Goal: Task Accomplishment & Management: Use online tool/utility

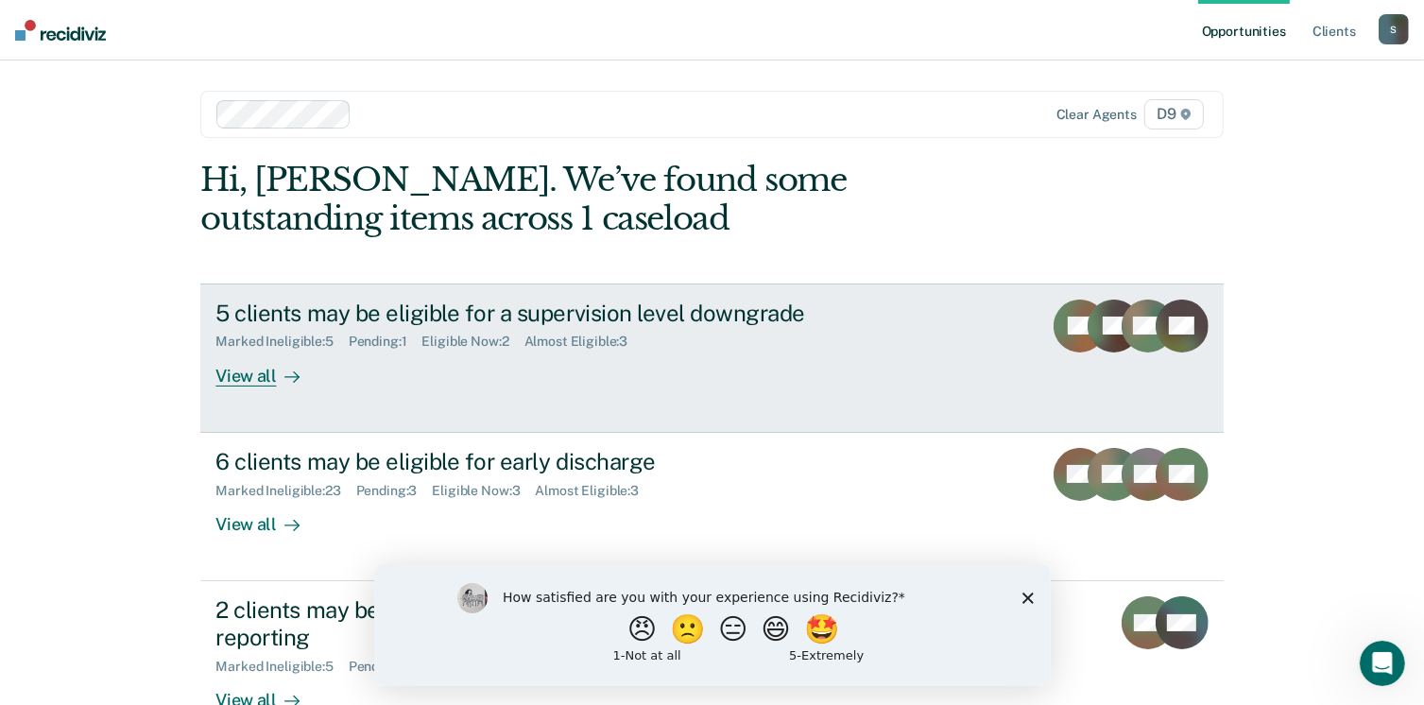
click at [259, 368] on div "View all" at bounding box center [268, 368] width 106 height 37
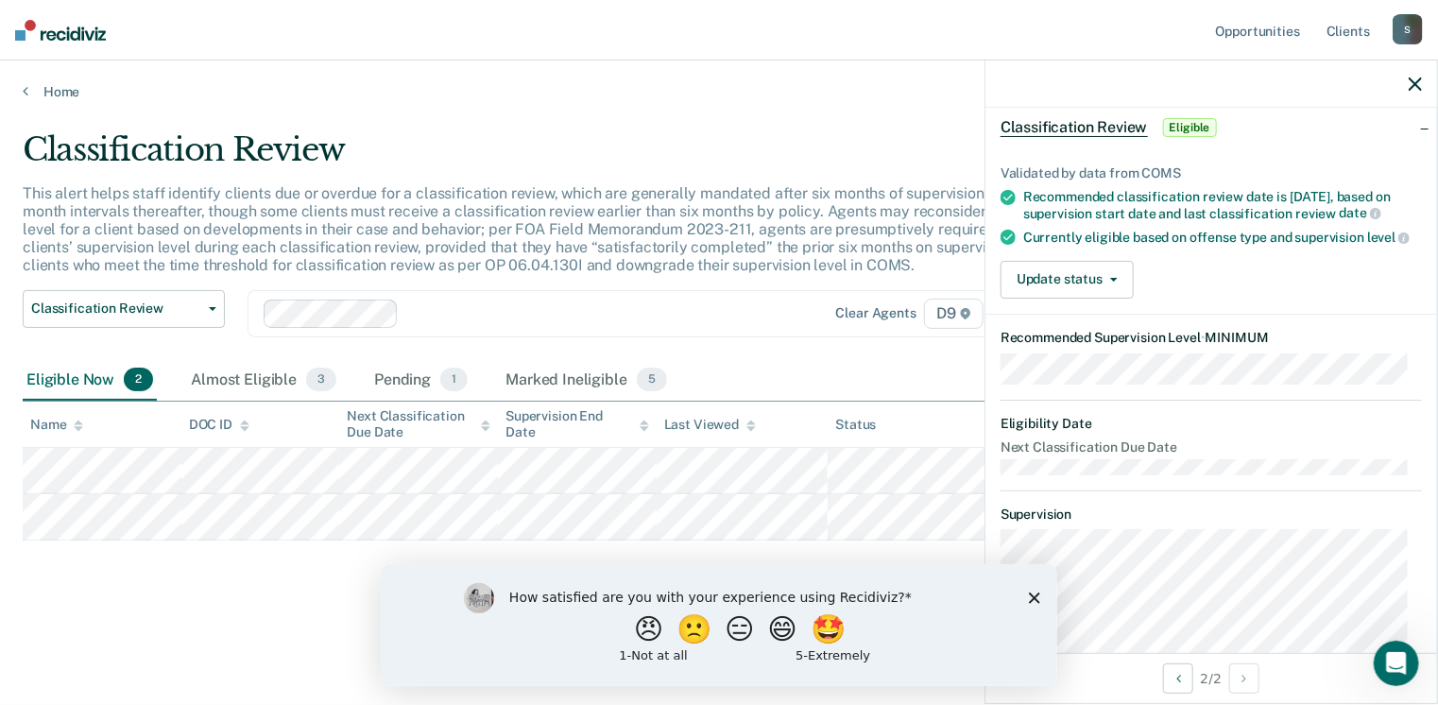
scroll to position [189, 0]
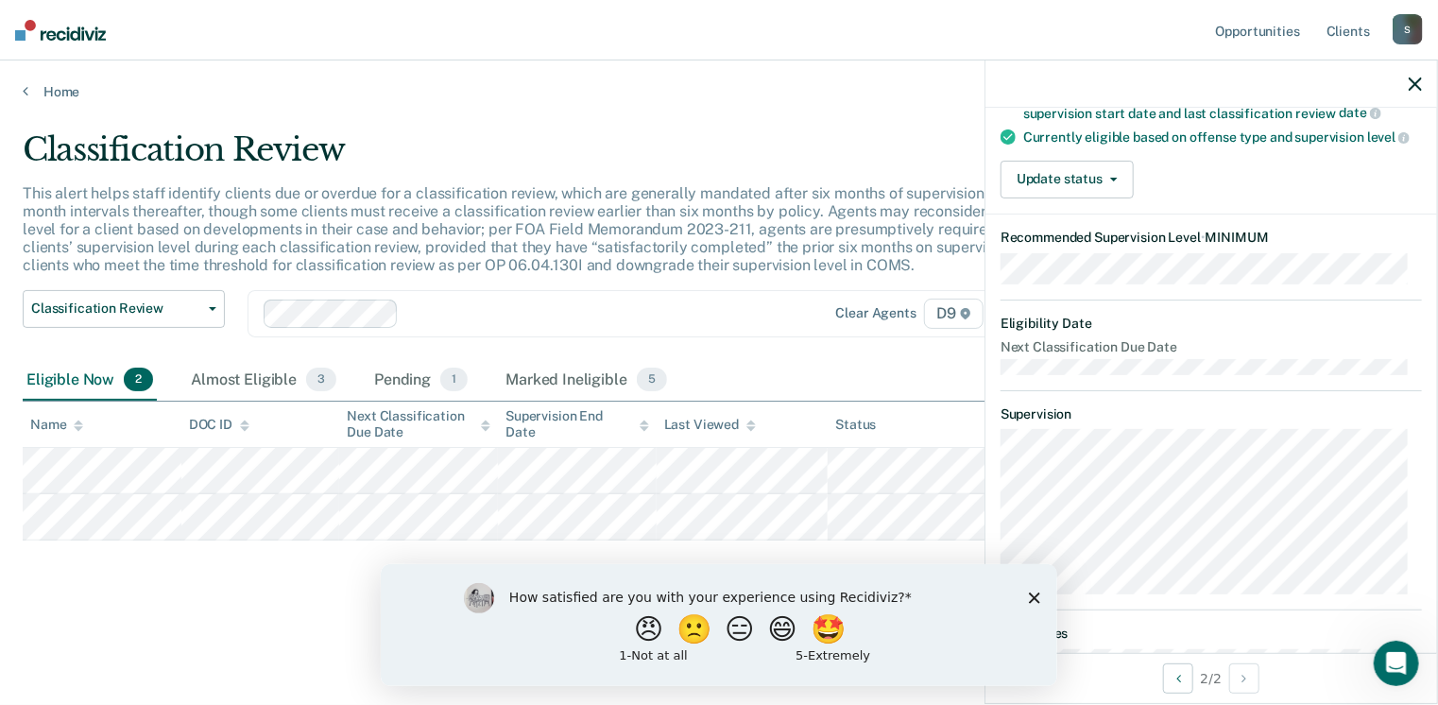
click at [1029, 599] on icon "Close survey" at bounding box center [1033, 596] width 11 height 11
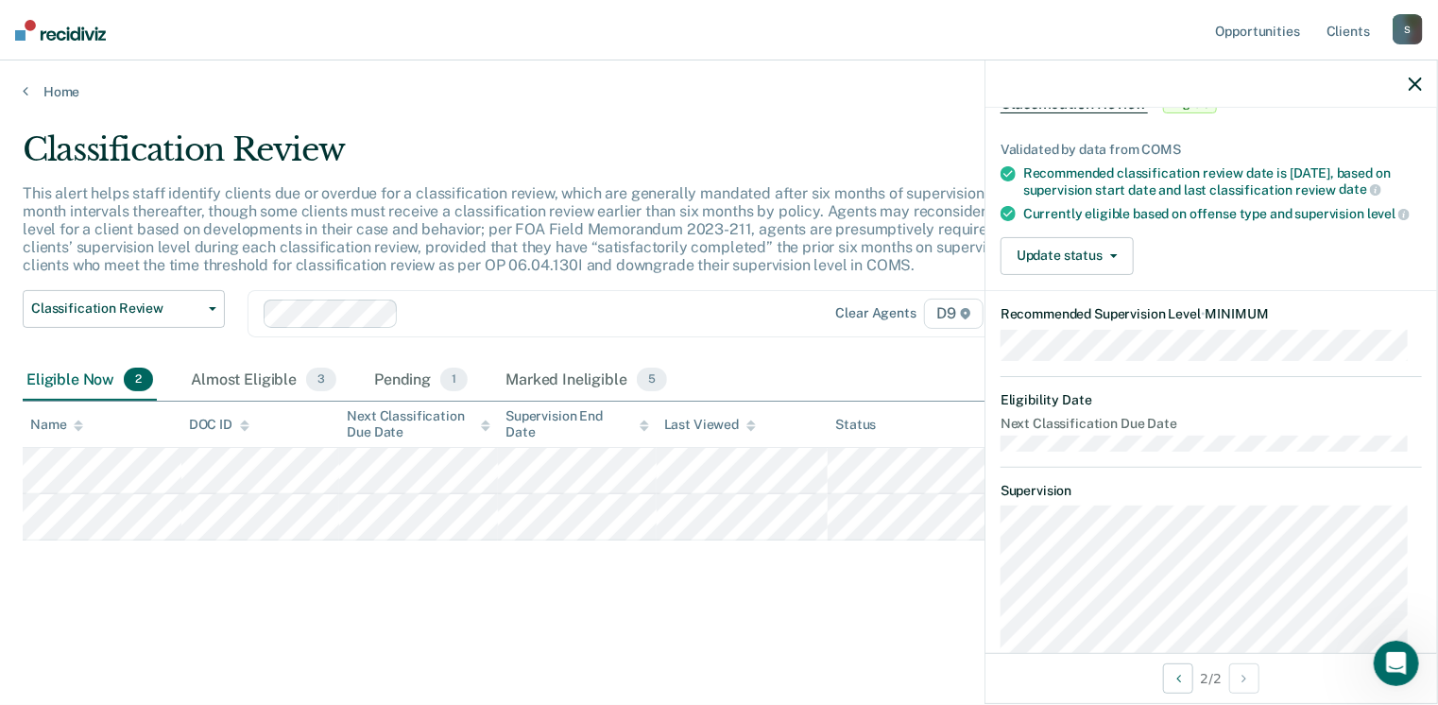
scroll to position [0, 0]
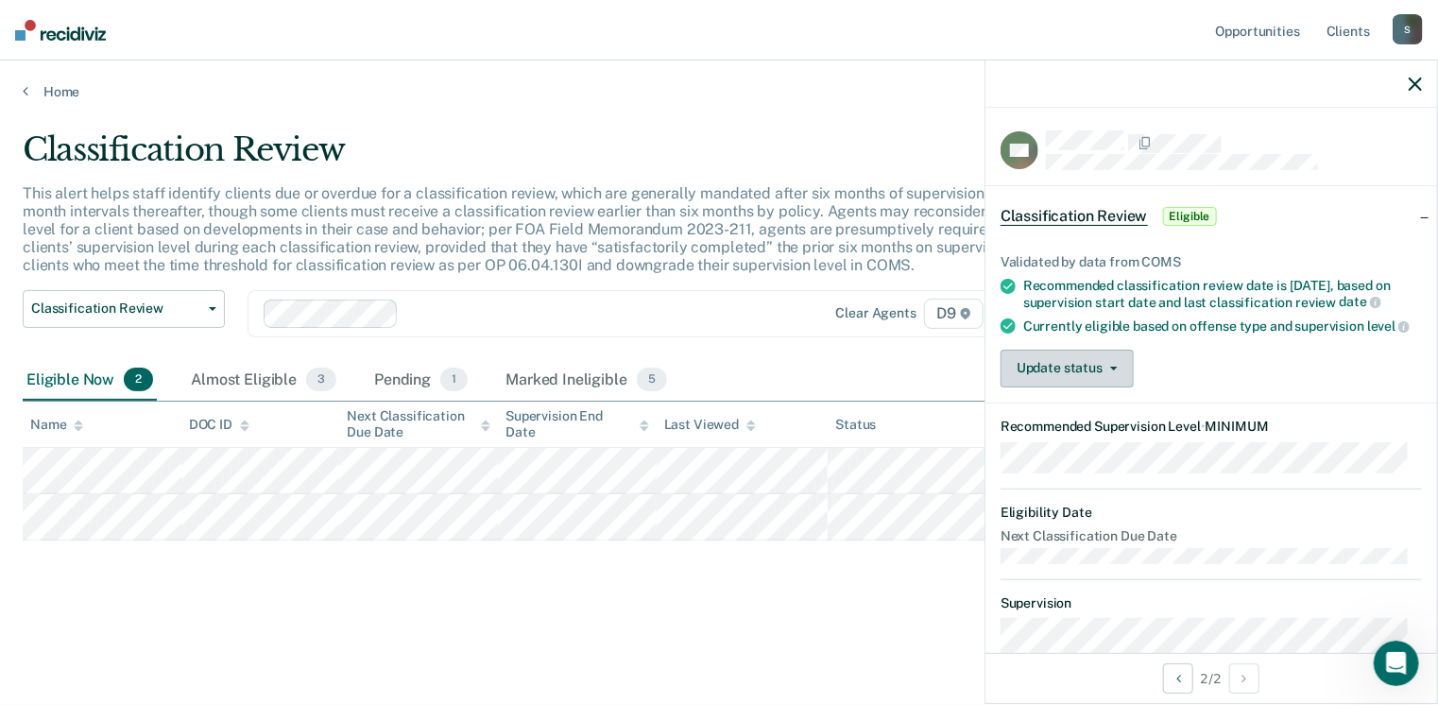
click at [1096, 387] on button "Update status" at bounding box center [1067, 369] width 133 height 38
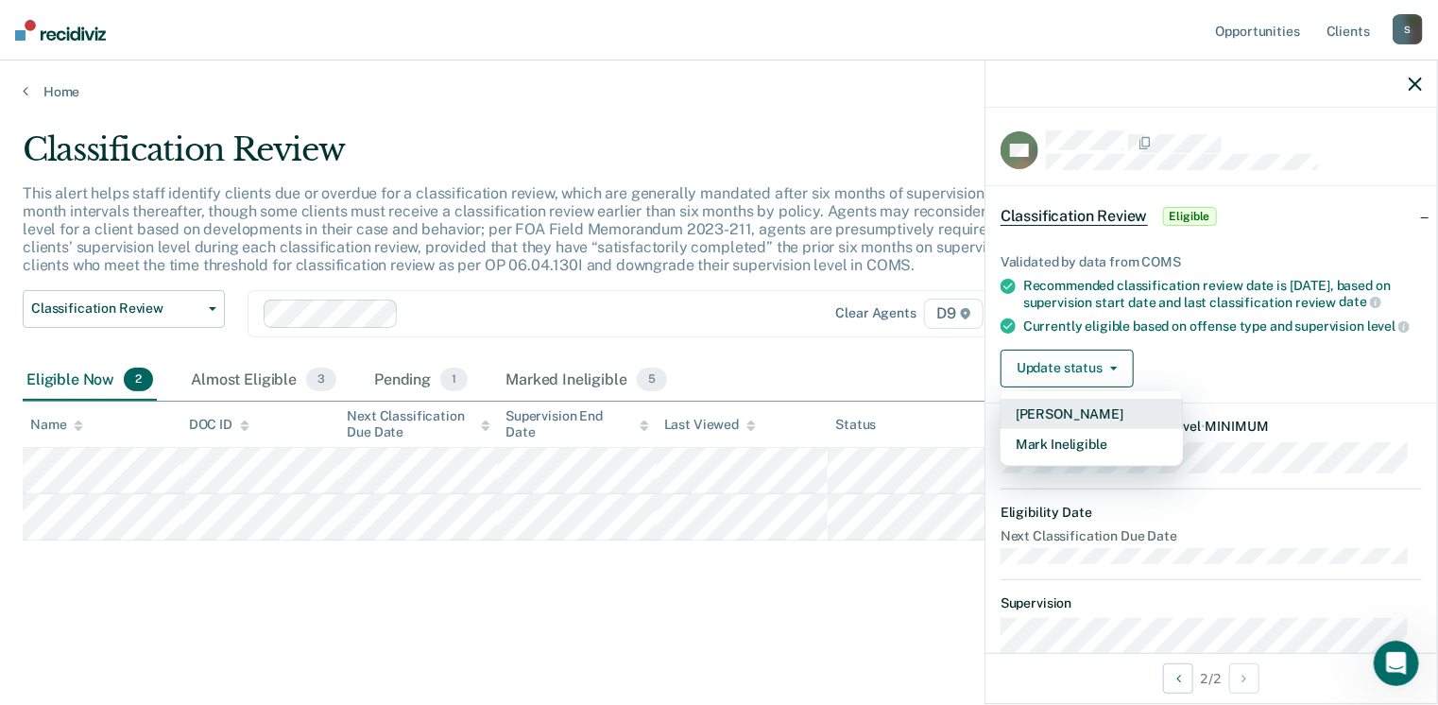
click at [1070, 429] on button "[PERSON_NAME]" at bounding box center [1092, 414] width 182 height 30
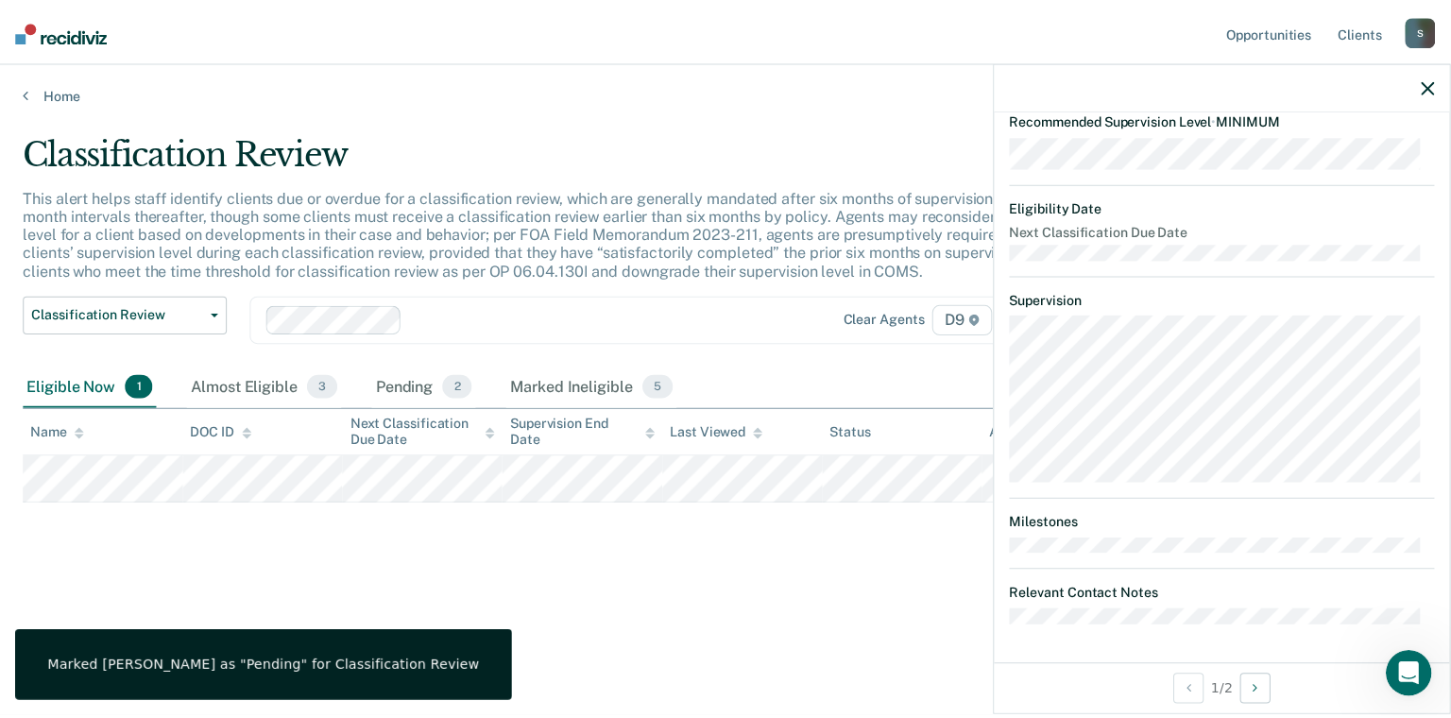
scroll to position [318, 0]
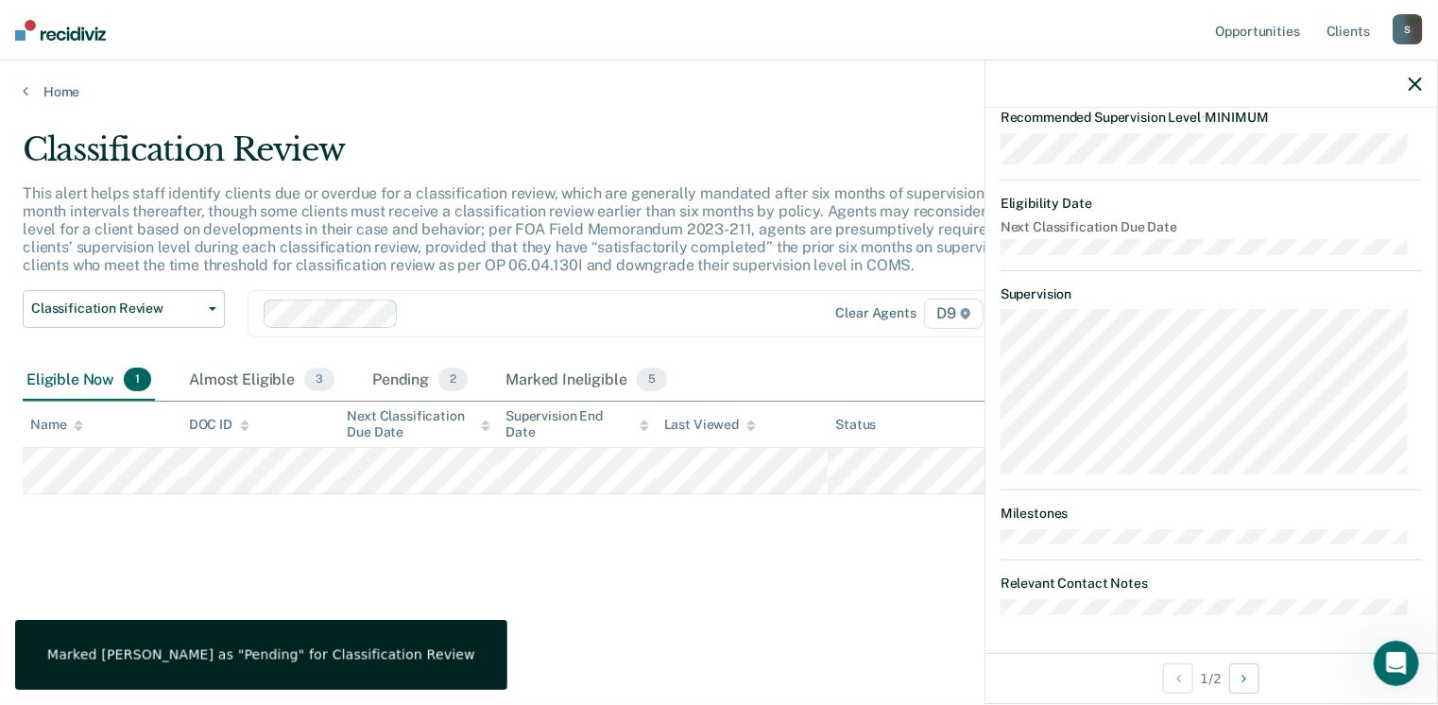
click at [1421, 83] on icon "button" at bounding box center [1415, 83] width 13 height 13
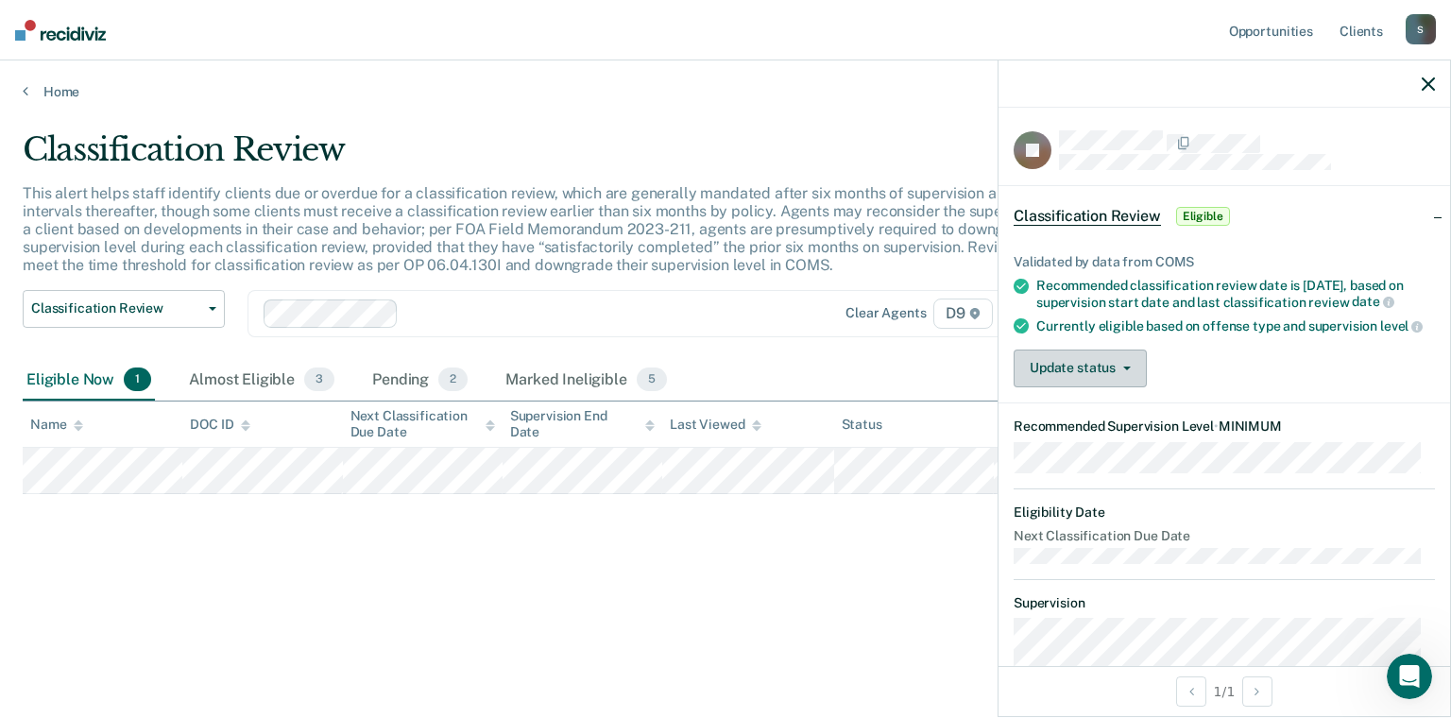
click at [1096, 378] on button "Update status" at bounding box center [1080, 369] width 133 height 38
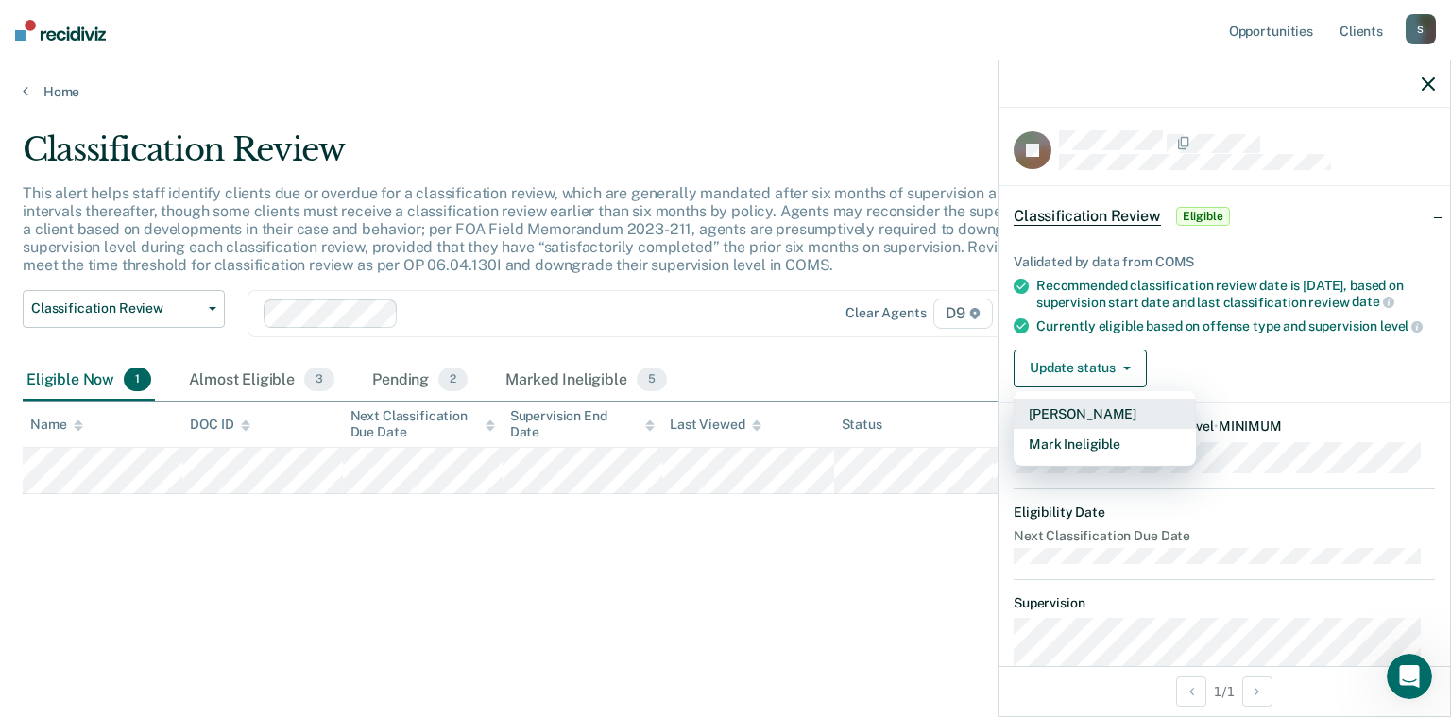
click at [1087, 423] on button "[PERSON_NAME]" at bounding box center [1105, 414] width 182 height 30
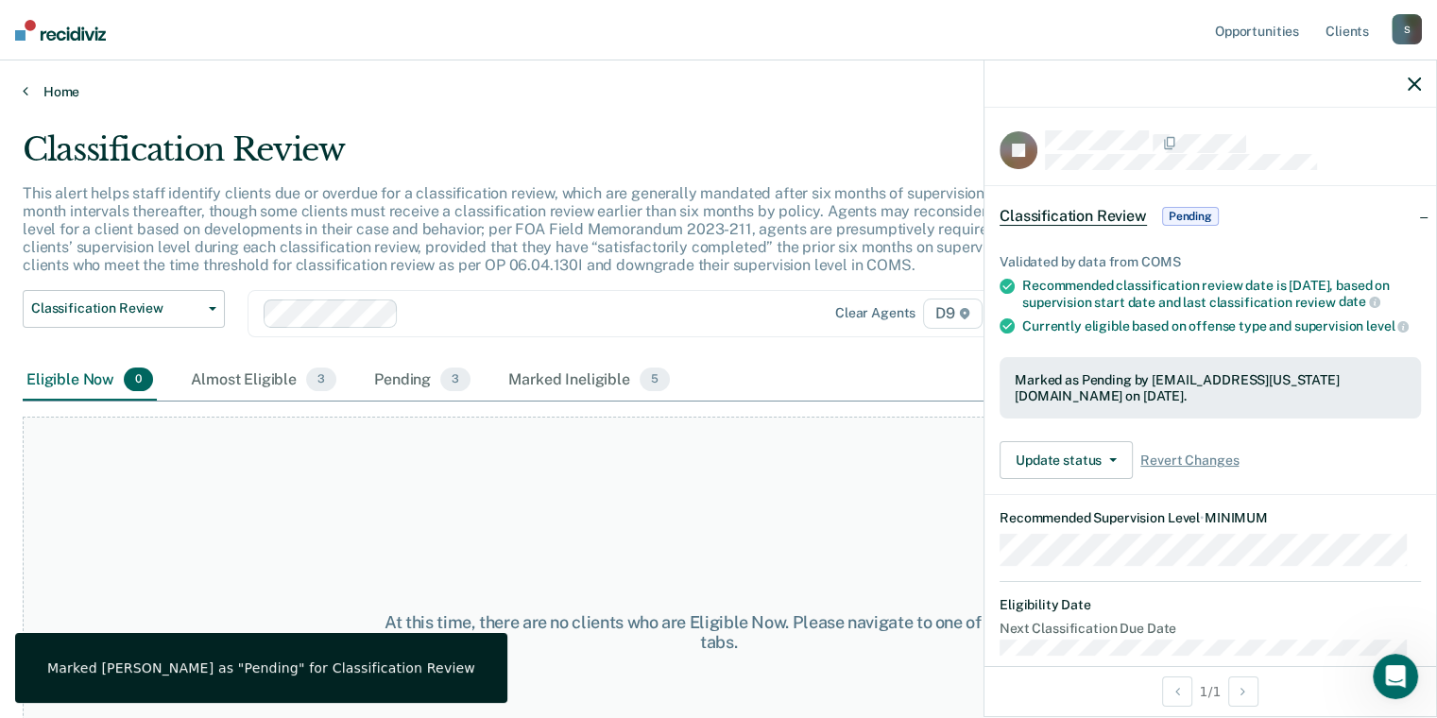
click at [57, 87] on link "Home" at bounding box center [719, 91] width 1392 height 17
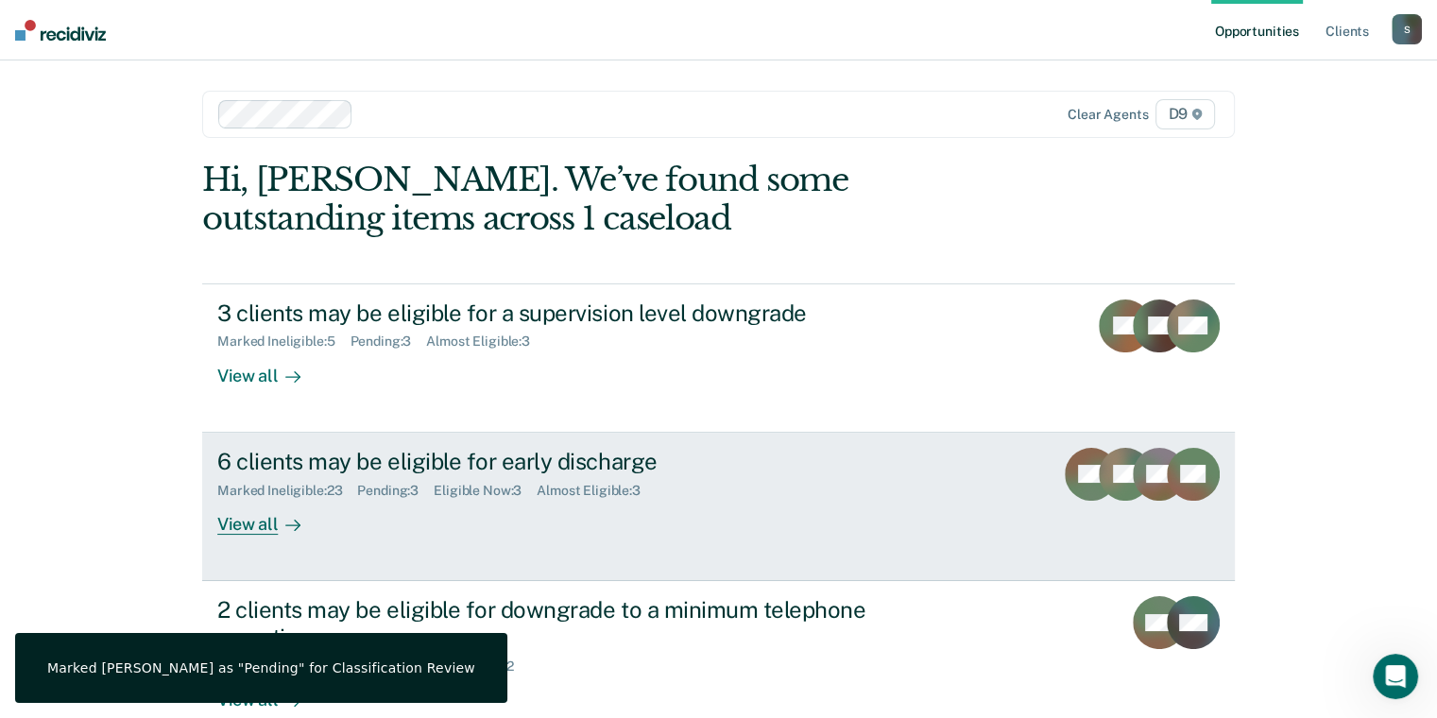
click at [596, 456] on div "6 clients may be eligible for early discharge" at bounding box center [548, 461] width 663 height 27
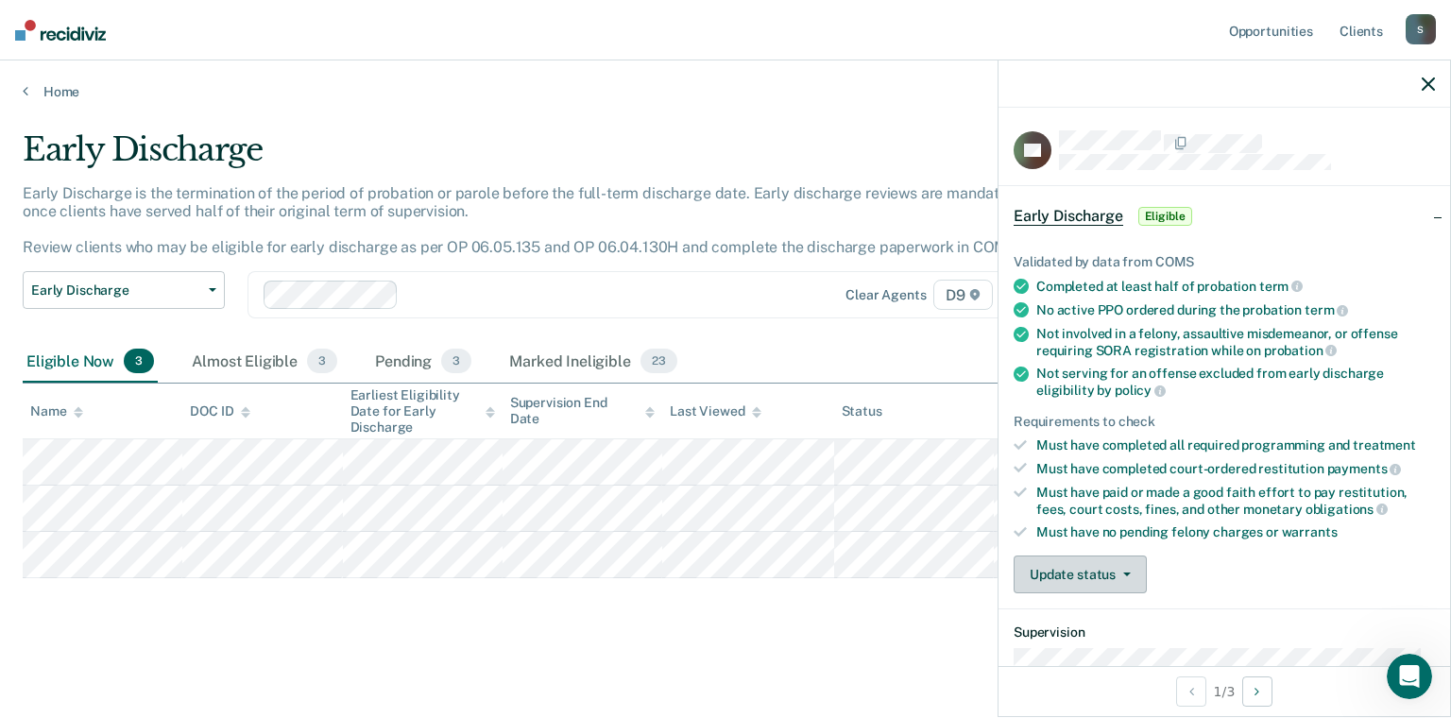
click at [1097, 576] on button "Update status" at bounding box center [1080, 575] width 133 height 38
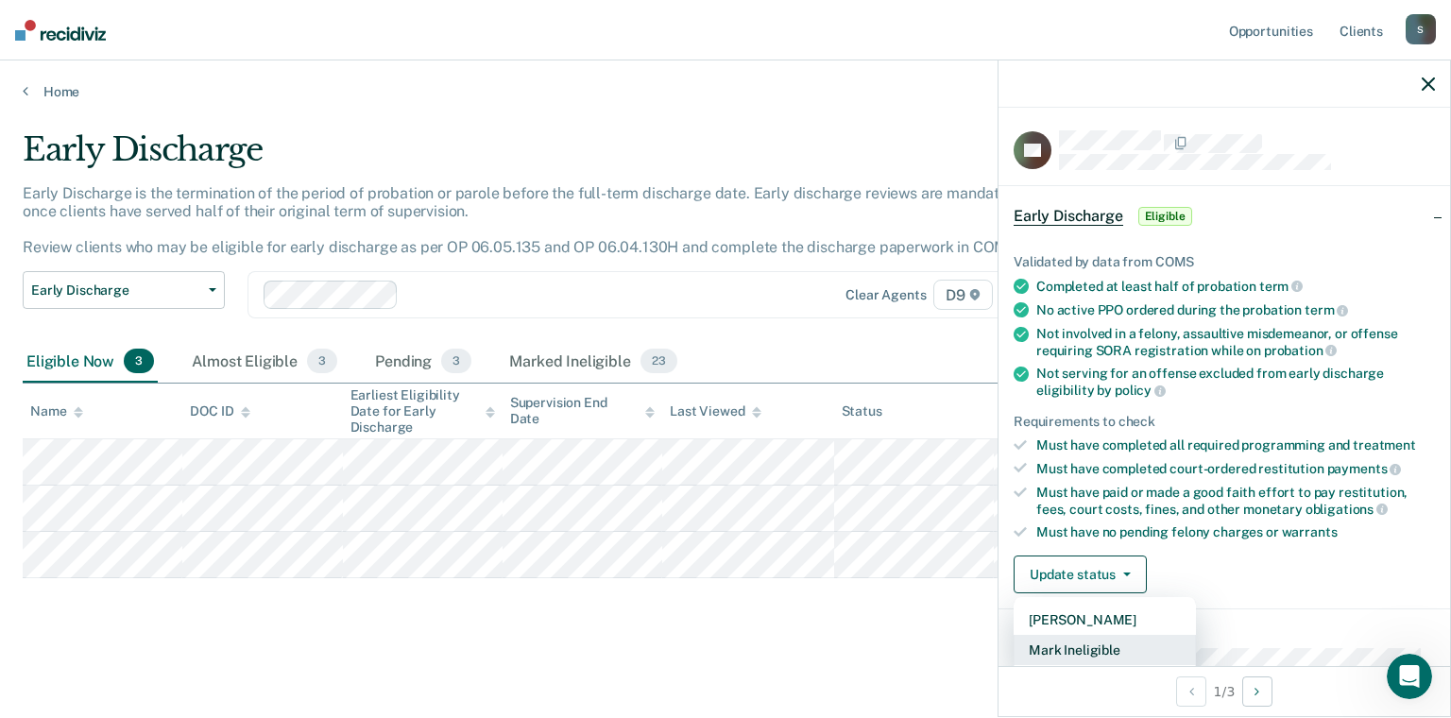
click at [1066, 635] on button "Mark Ineligible" at bounding box center [1105, 650] width 182 height 30
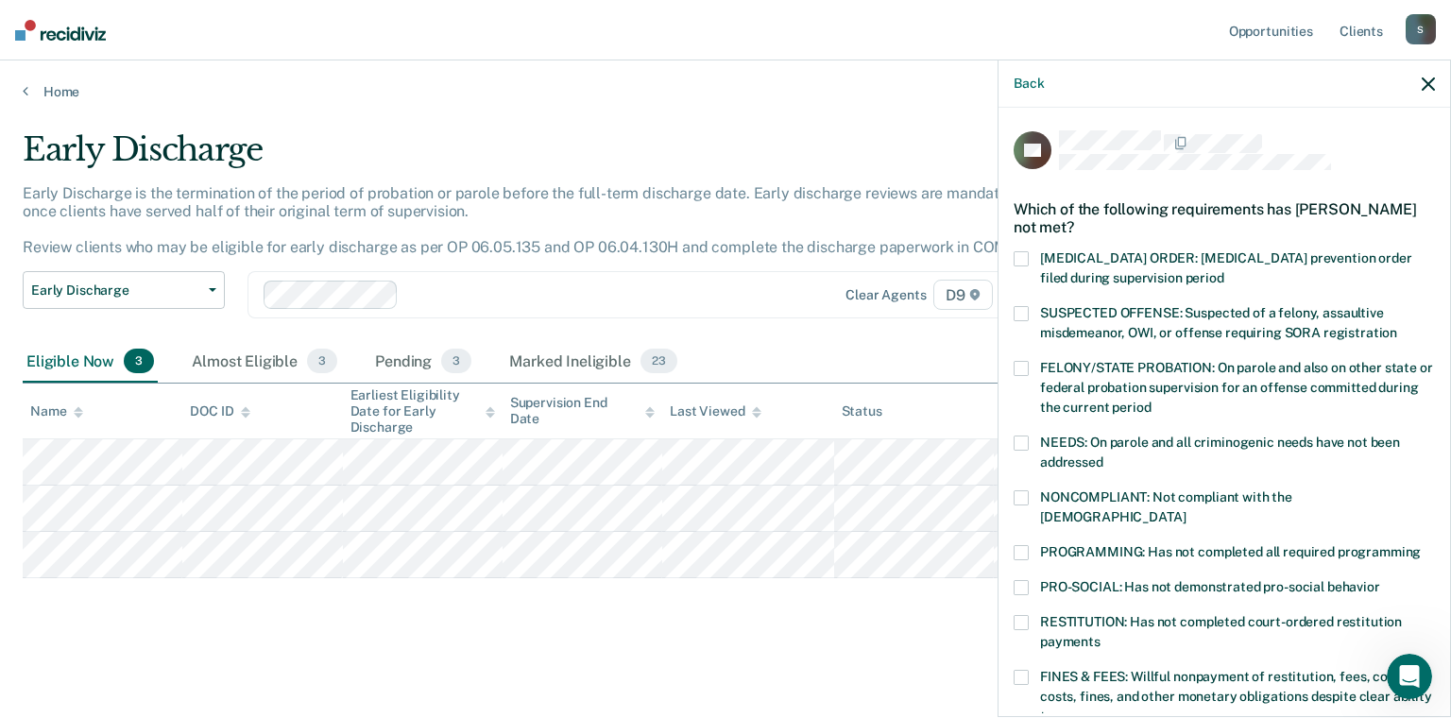
click at [1011, 518] on div "LA Which of the following requirements has [PERSON_NAME] not met? [MEDICAL_DATA…" at bounding box center [1225, 411] width 452 height 606
click at [1040, 544] on span "PROGRAMMING: Has not completed all required programming" at bounding box center [1230, 551] width 381 height 15
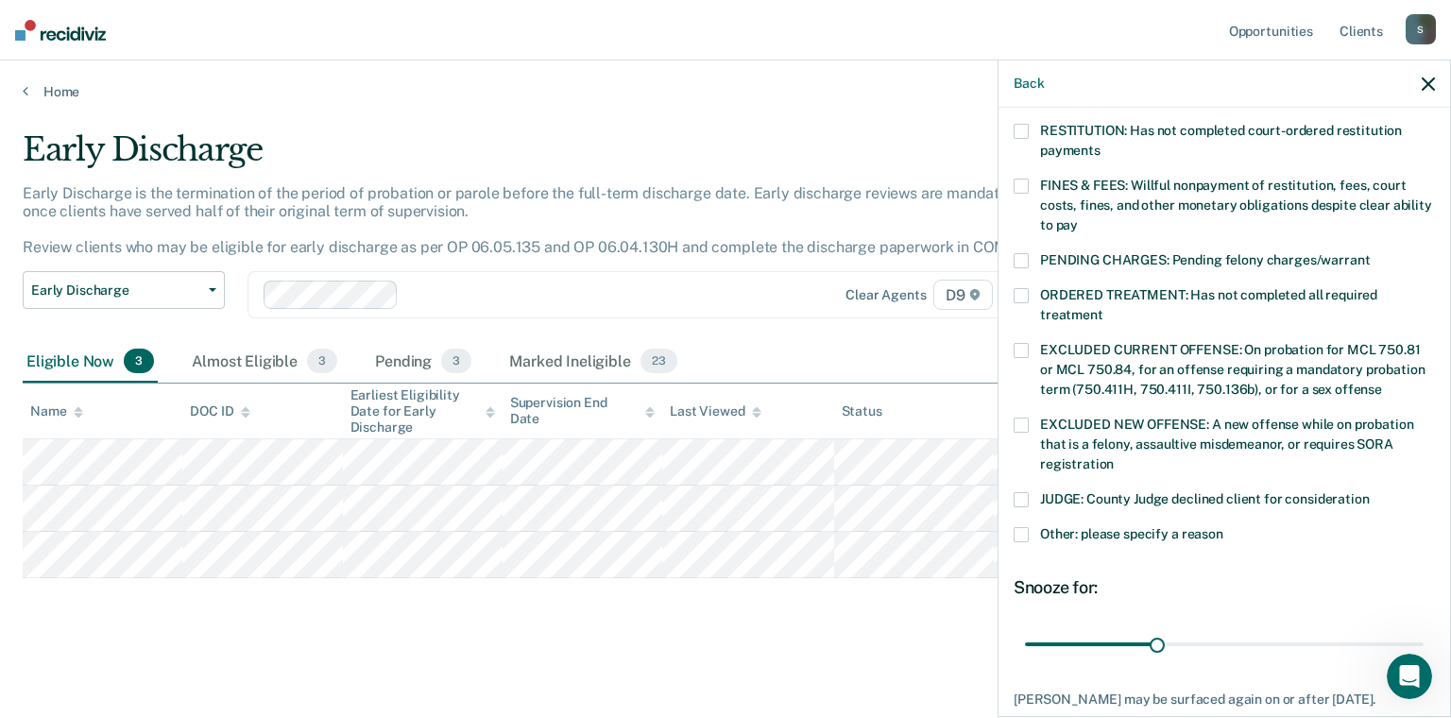
scroll to position [598, 0]
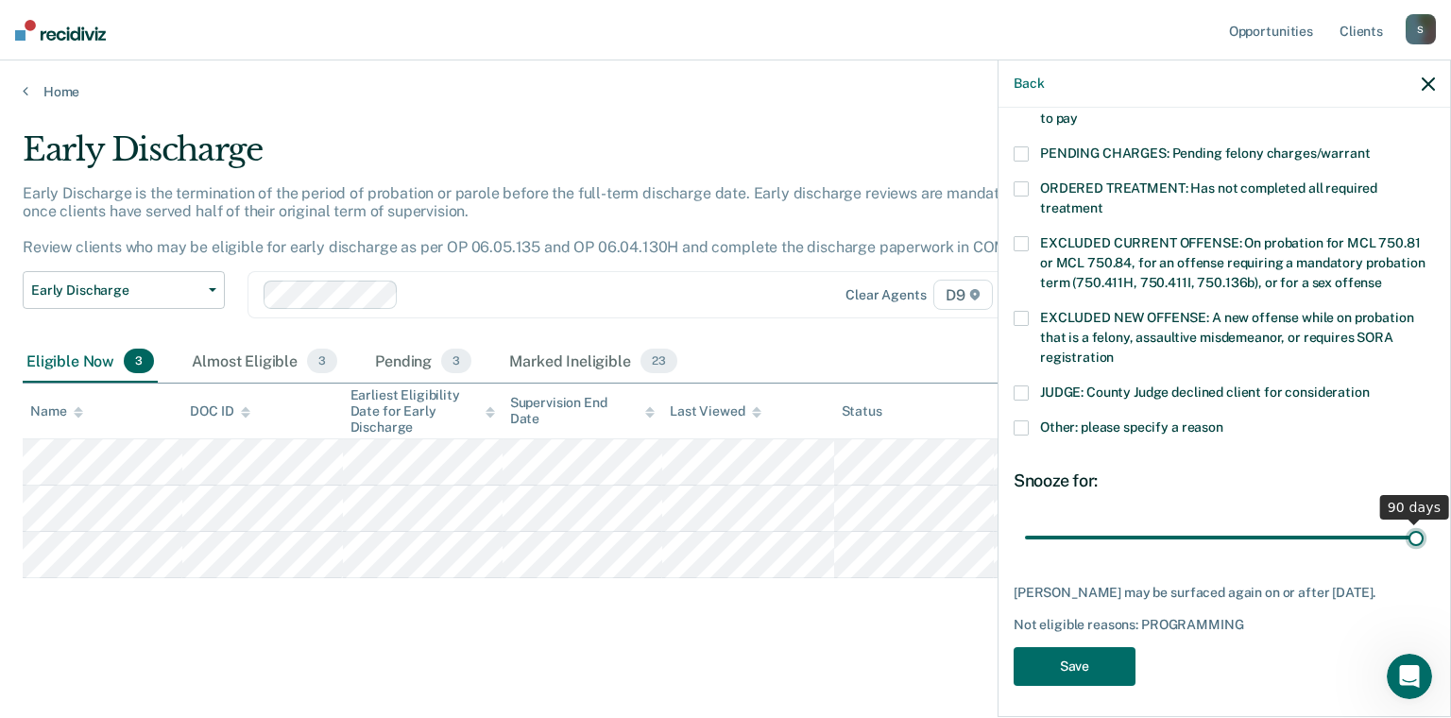
type input "90"
click at [1402, 522] on input "range" at bounding box center [1224, 538] width 399 height 33
click at [1086, 658] on button "Save" at bounding box center [1075, 666] width 122 height 39
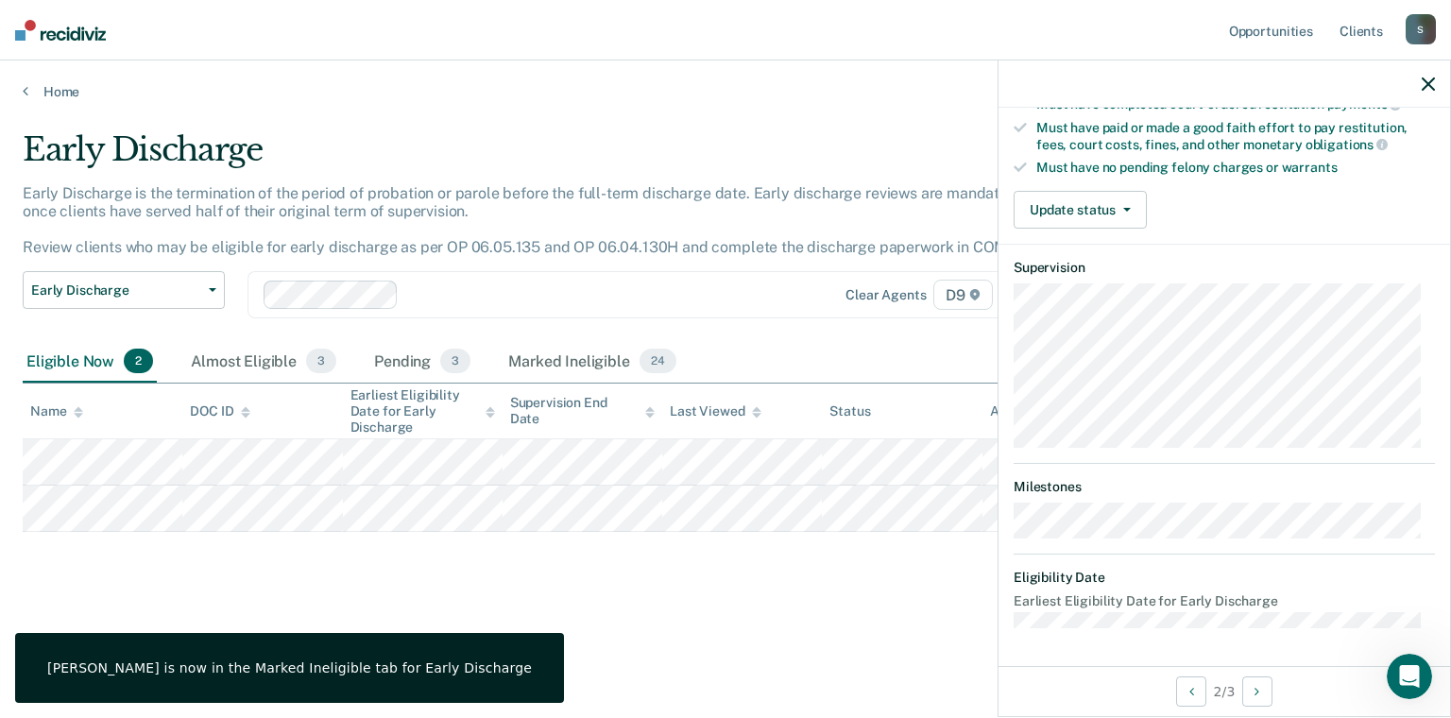
scroll to position [337, 0]
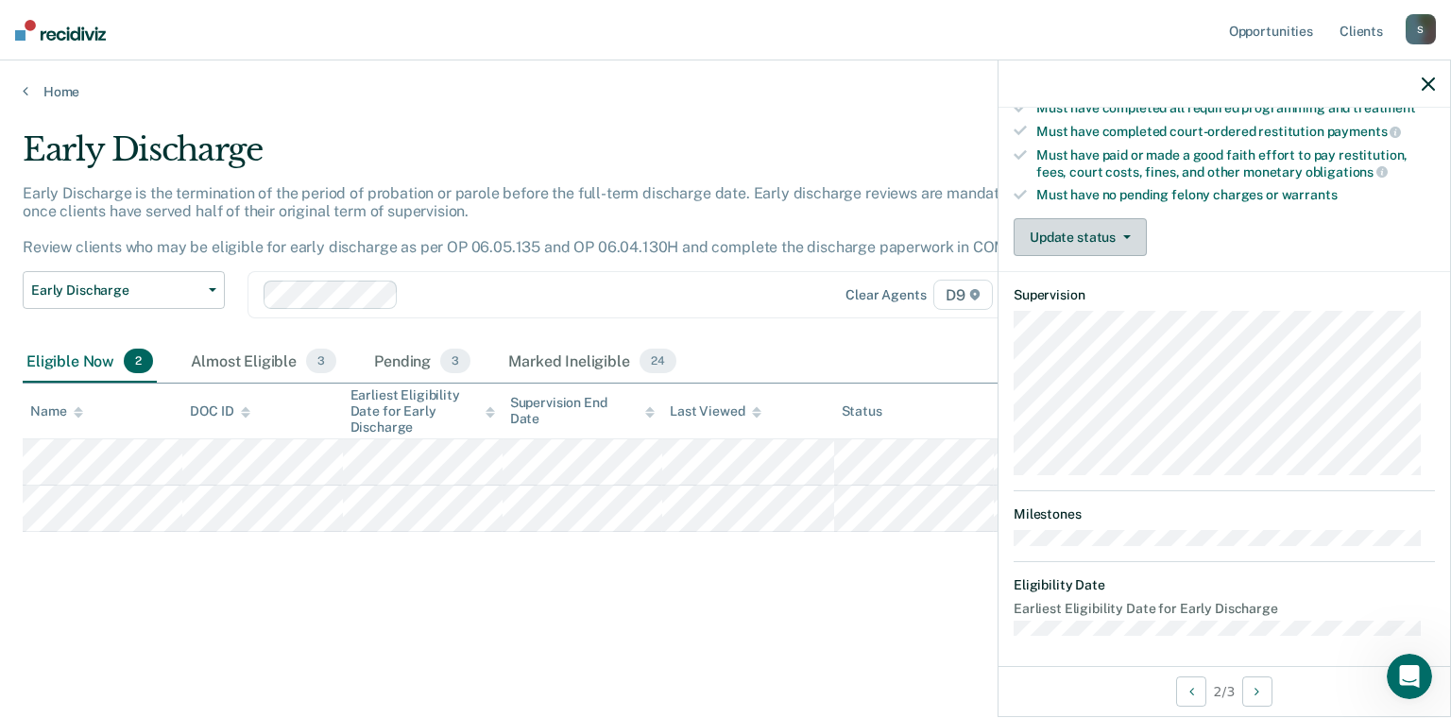
click at [1103, 230] on button "Update status" at bounding box center [1080, 237] width 133 height 38
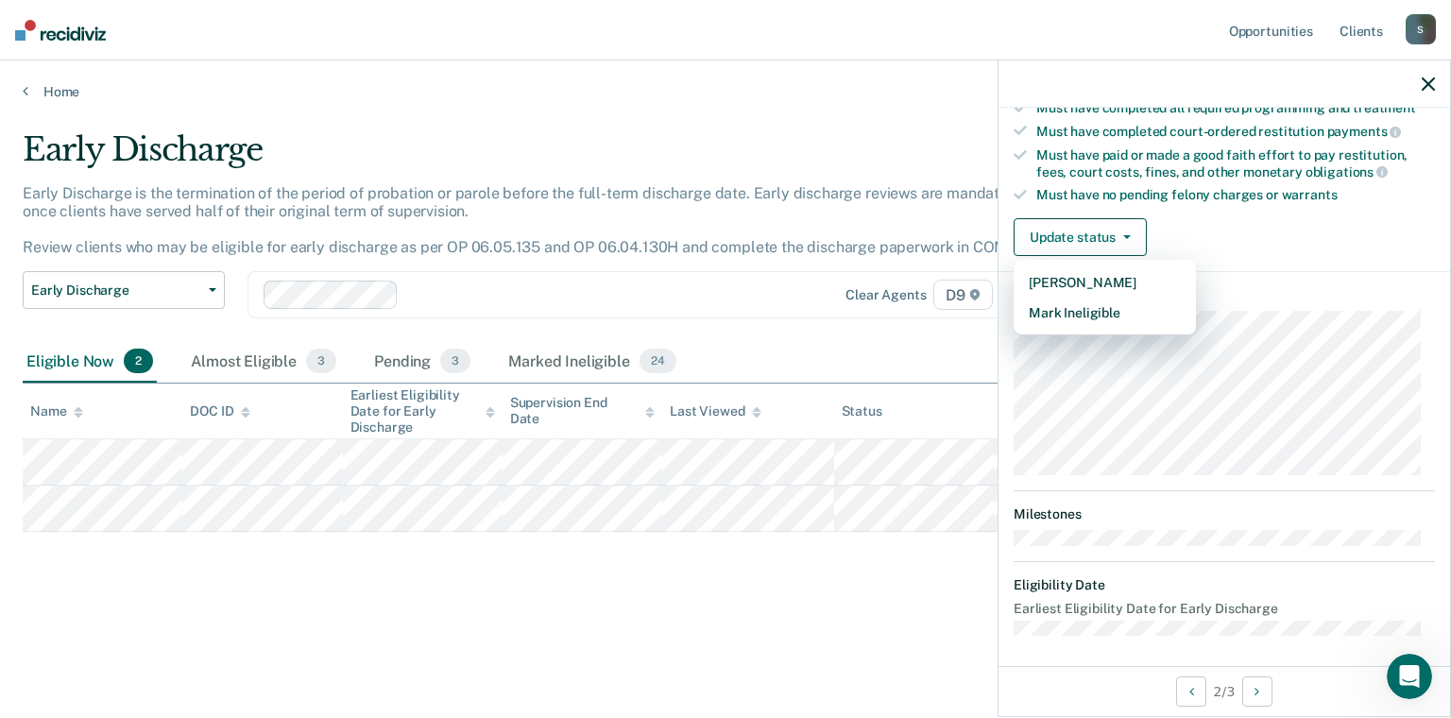
click at [814, 151] on div "Early Discharge" at bounding box center [567, 157] width 1088 height 54
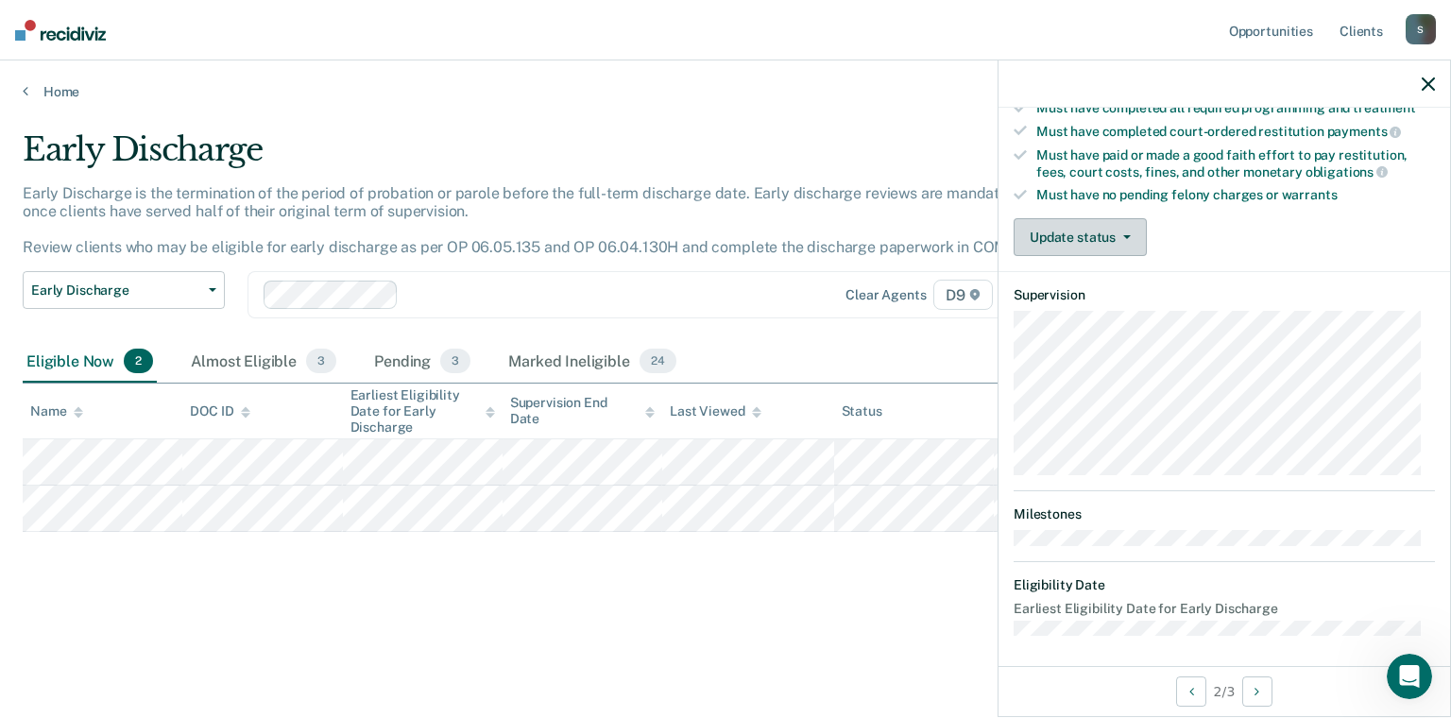
click at [1062, 231] on button "Update status" at bounding box center [1080, 237] width 133 height 38
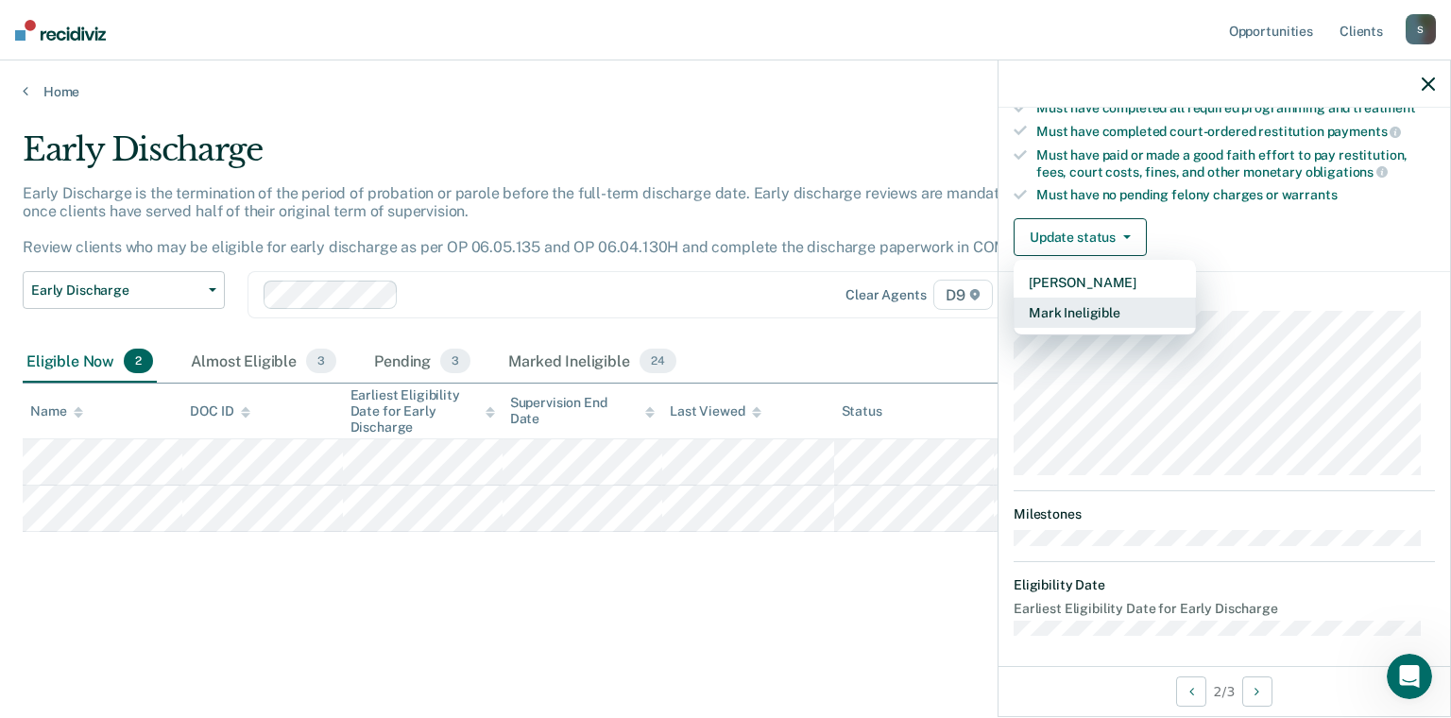
click at [1068, 300] on button "Mark Ineligible" at bounding box center [1105, 313] width 182 height 30
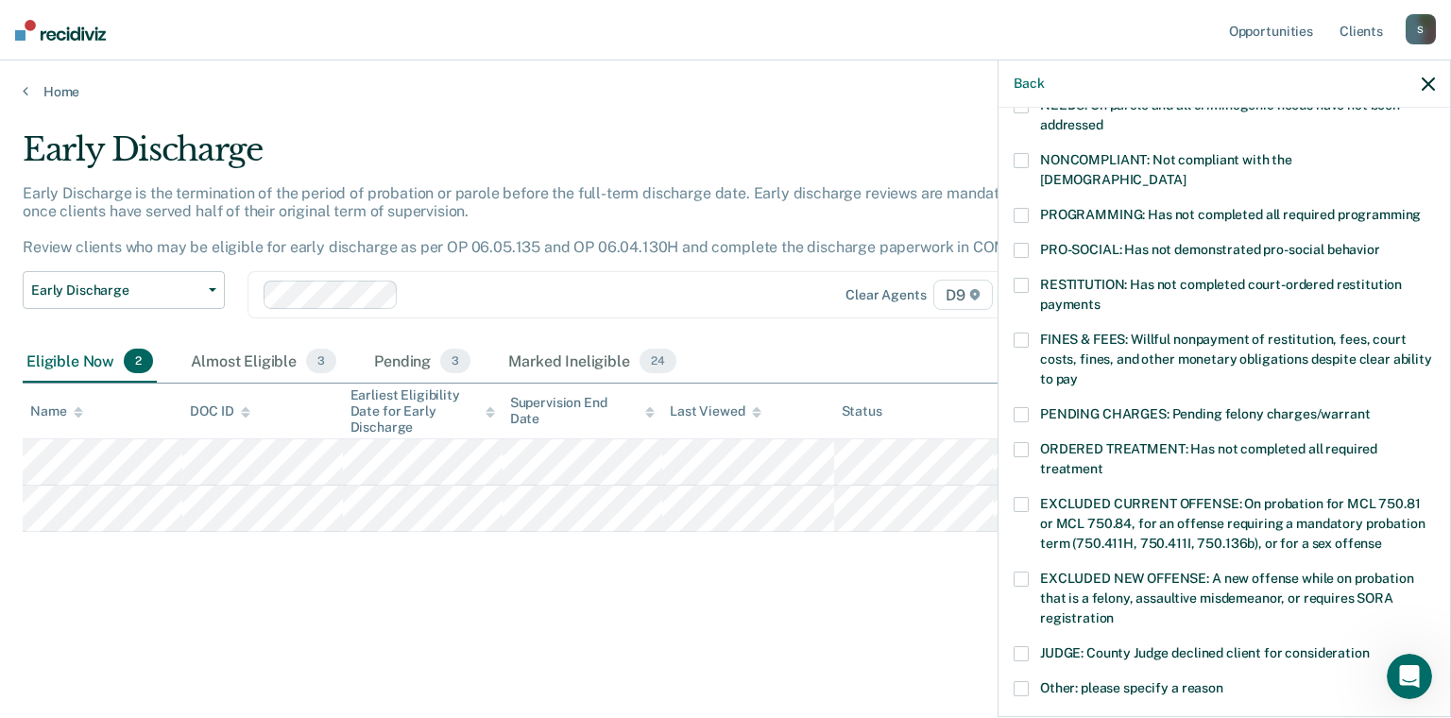
click at [1028, 278] on label "RESTITUTION: Has not completed court-ordered restitution payments" at bounding box center [1224, 298] width 421 height 40
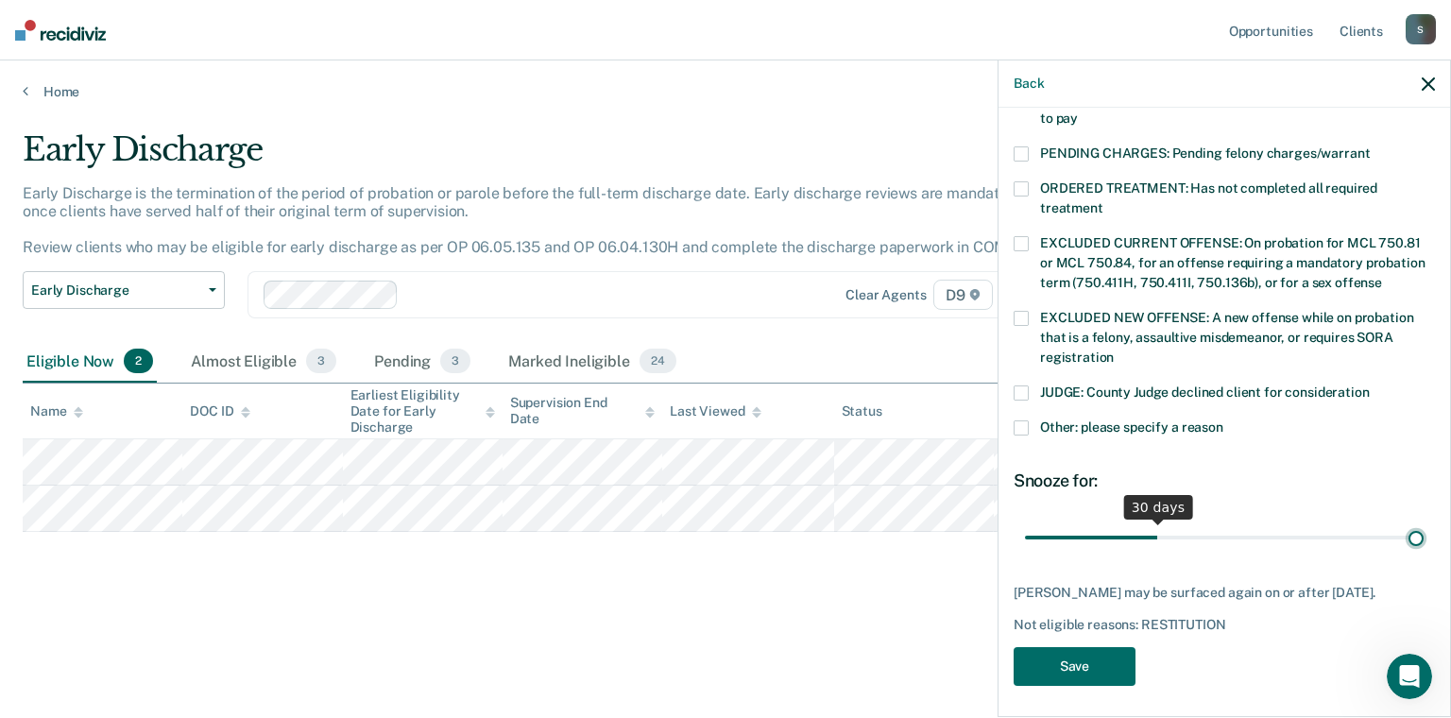
type input "90"
click at [1402, 522] on input "range" at bounding box center [1224, 538] width 399 height 33
click at [1134, 647] on button "Save" at bounding box center [1075, 666] width 122 height 39
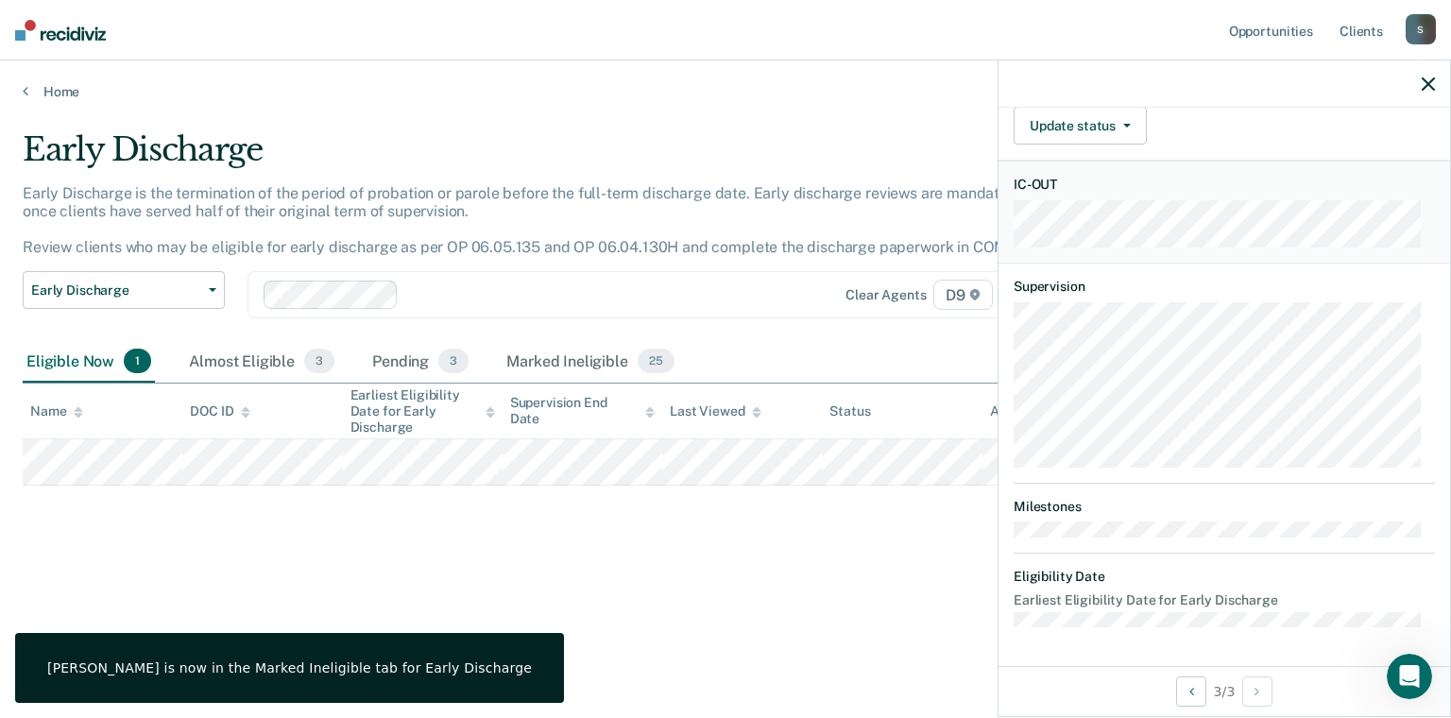
scroll to position [337, 0]
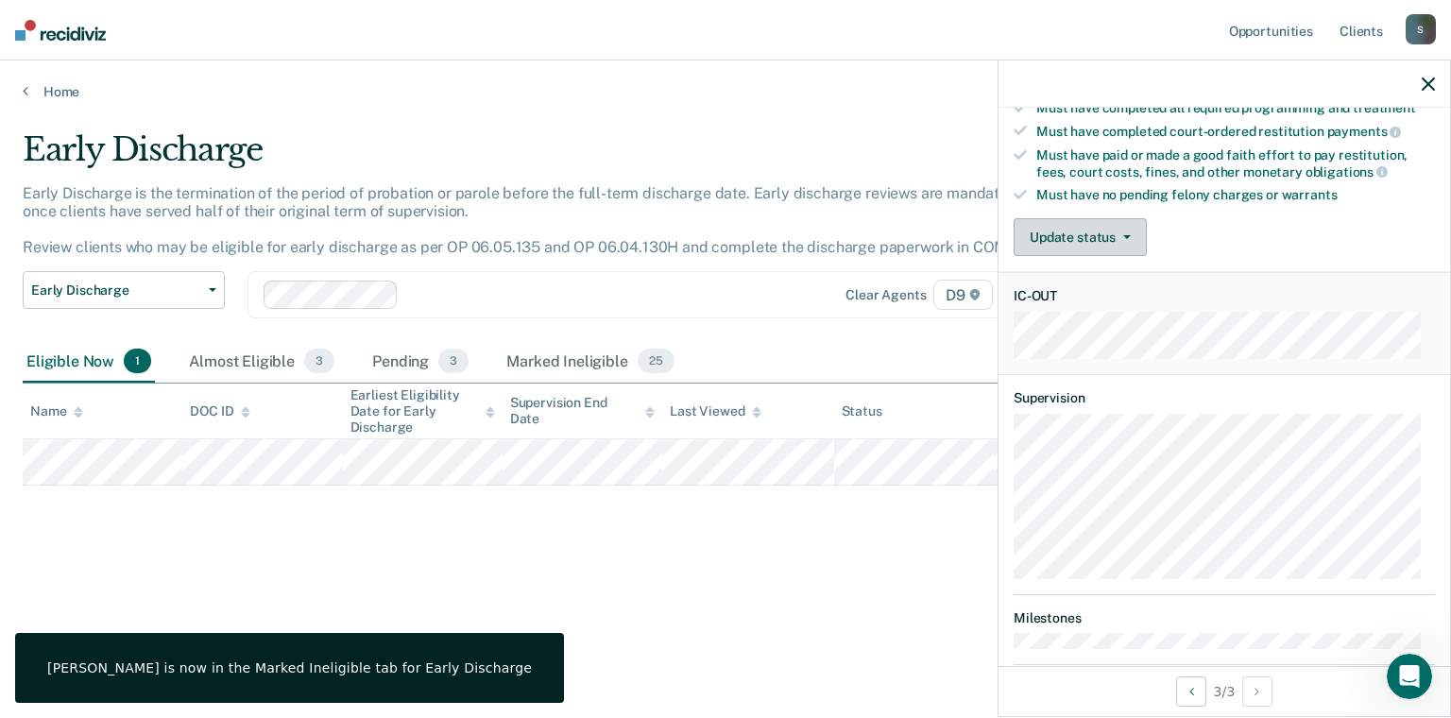
click at [1111, 227] on button "Update status" at bounding box center [1080, 237] width 133 height 38
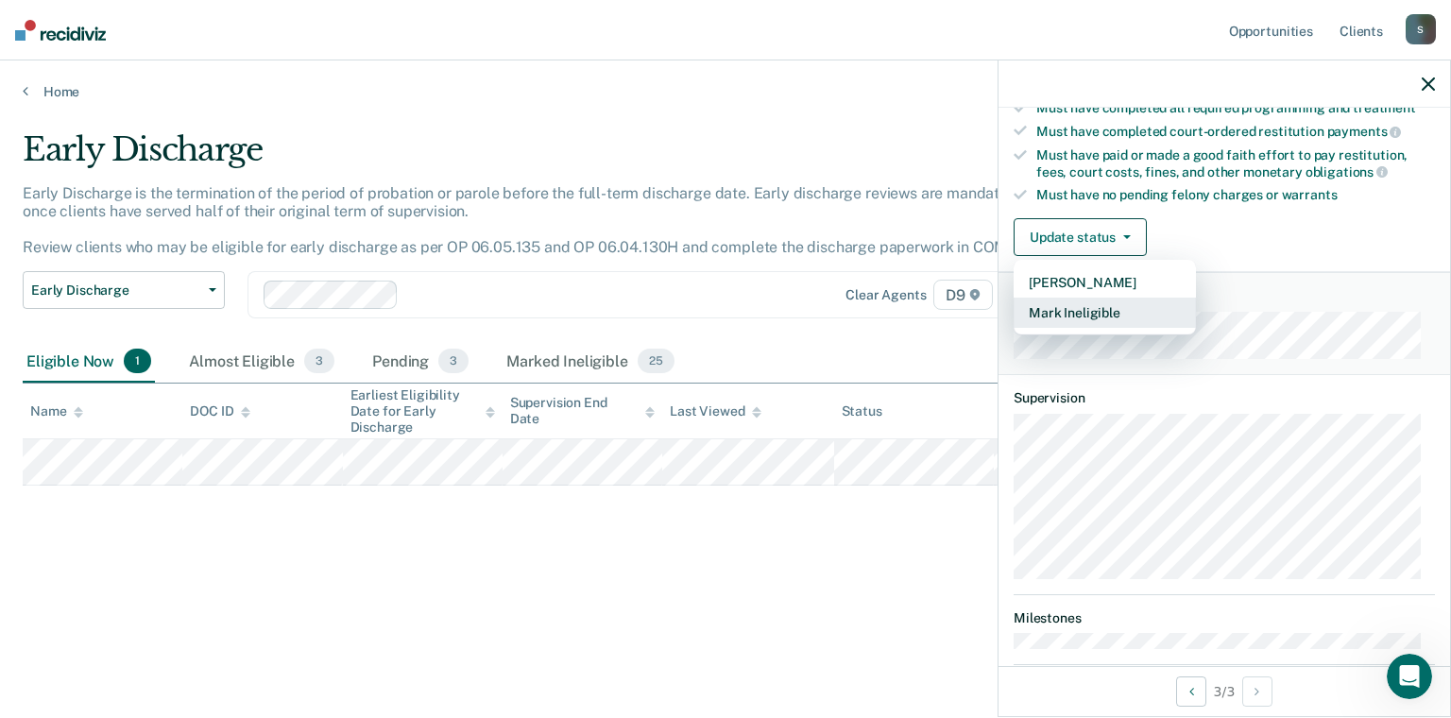
click at [1105, 315] on button "Mark Ineligible" at bounding box center [1105, 313] width 182 height 30
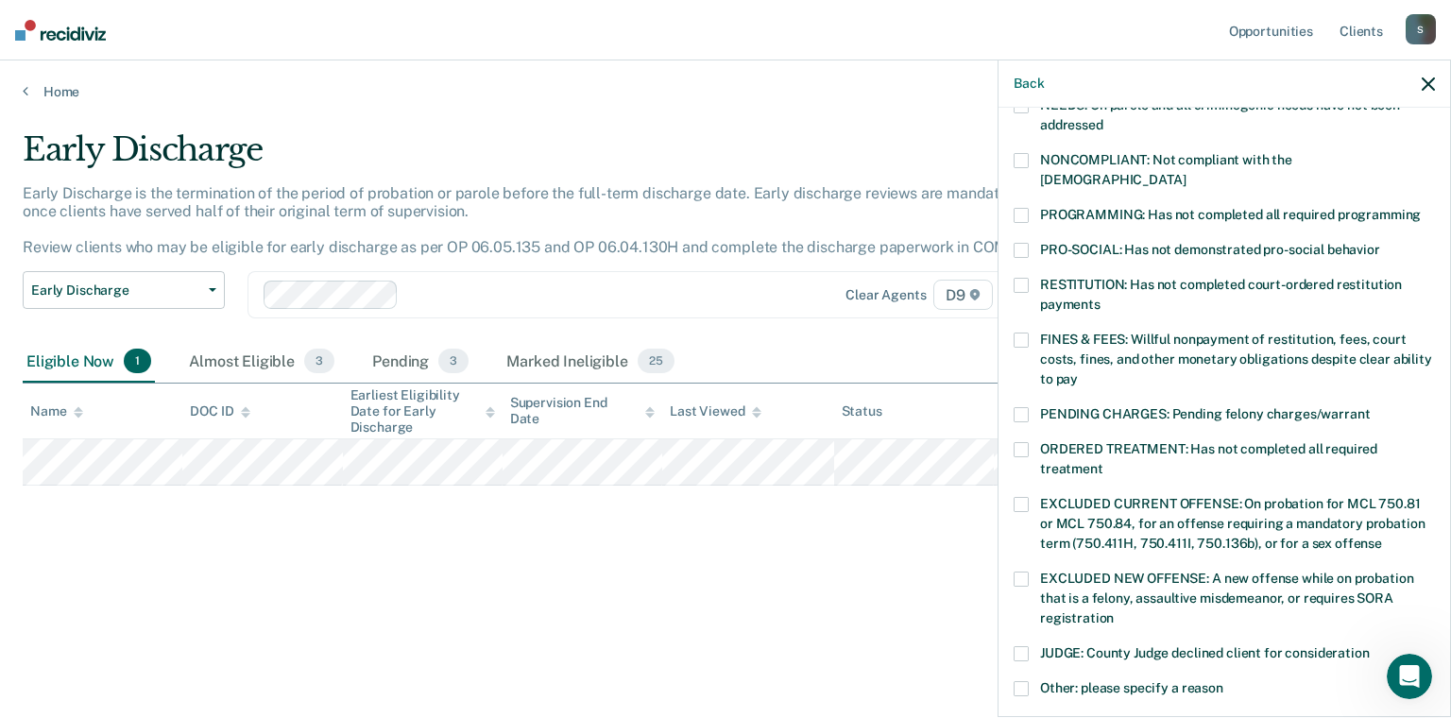
click at [1026, 333] on span at bounding box center [1021, 340] width 15 height 15
click at [1019, 183] on div "NONCOMPLIANT: Not compliant with the [DEMOGRAPHIC_DATA]" at bounding box center [1224, 180] width 421 height 55
click at [1014, 155] on span at bounding box center [1021, 160] width 15 height 15
click at [1017, 208] on span at bounding box center [1021, 215] width 15 height 15
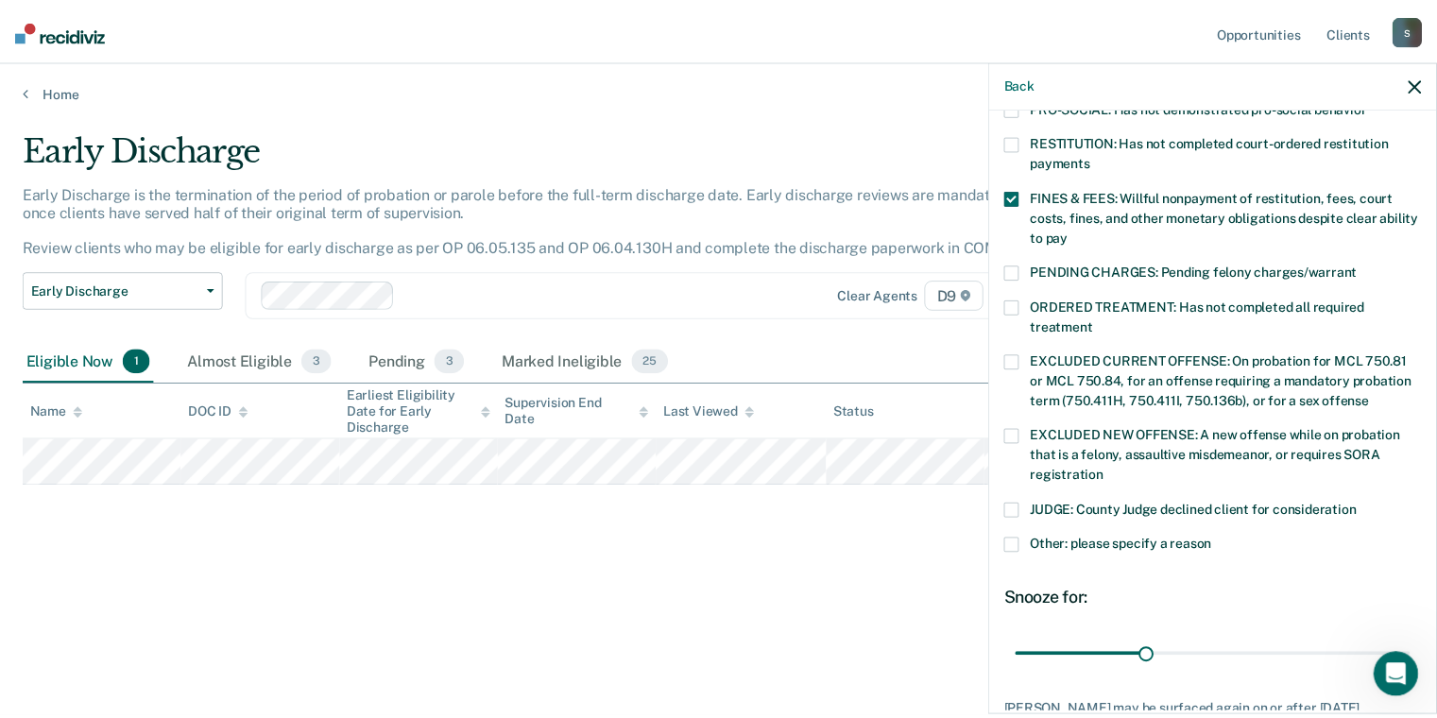
scroll to position [598, 0]
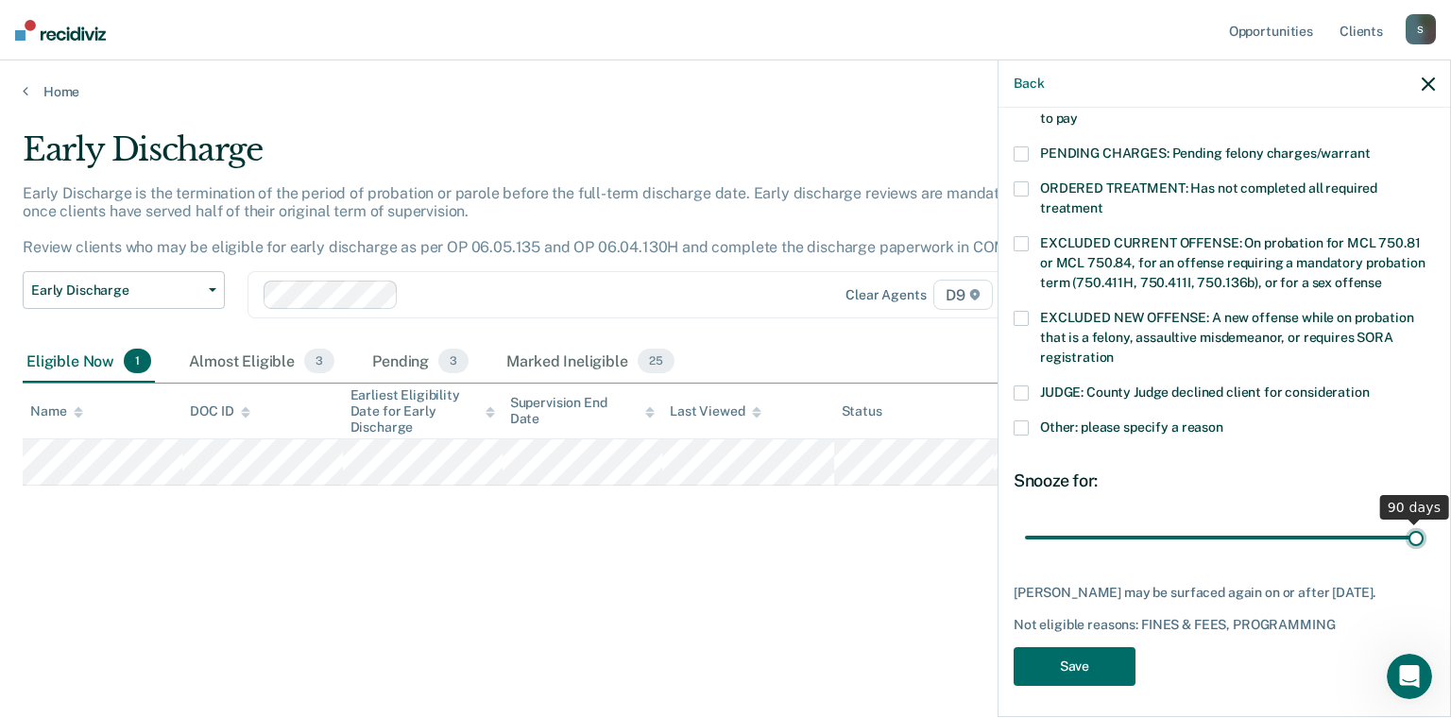
type input "90"
click at [1406, 522] on input "range" at bounding box center [1224, 538] width 399 height 33
click at [1111, 658] on button "Save" at bounding box center [1075, 666] width 122 height 39
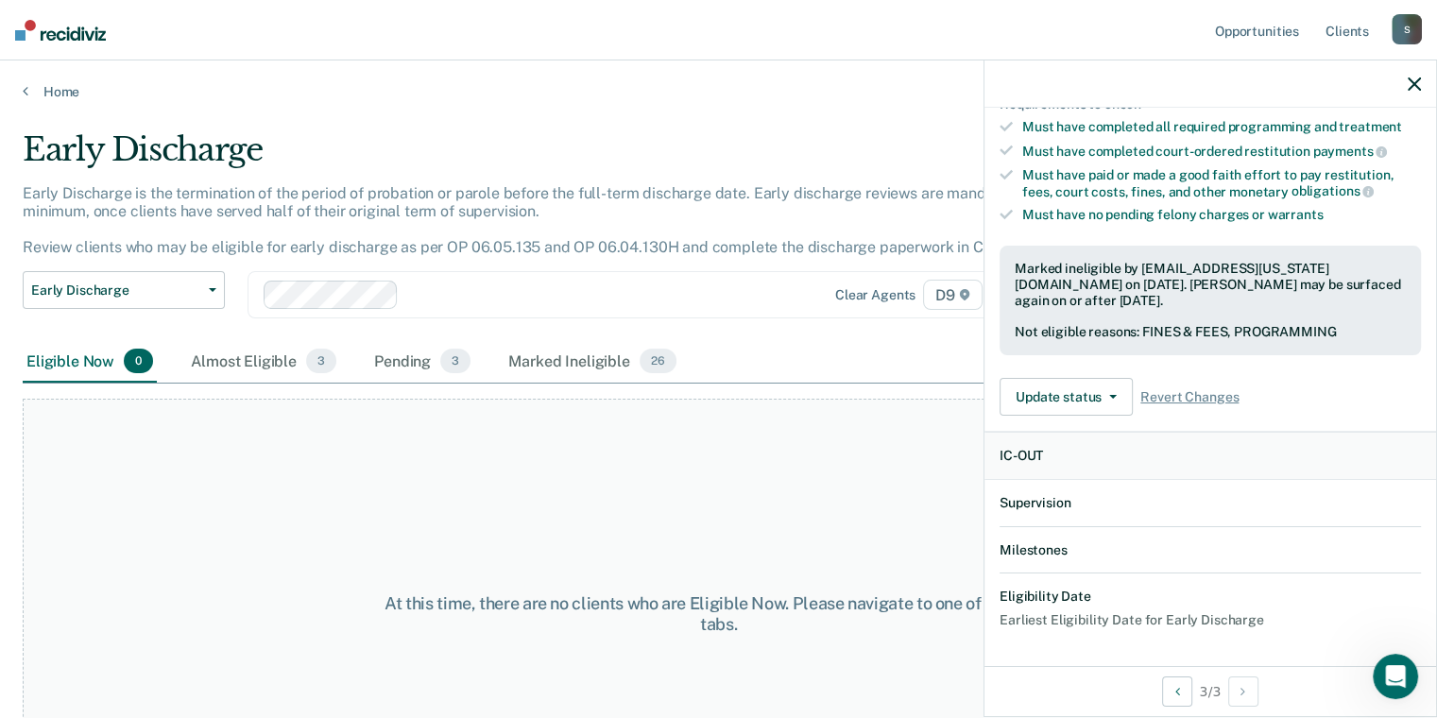
scroll to position [580, 0]
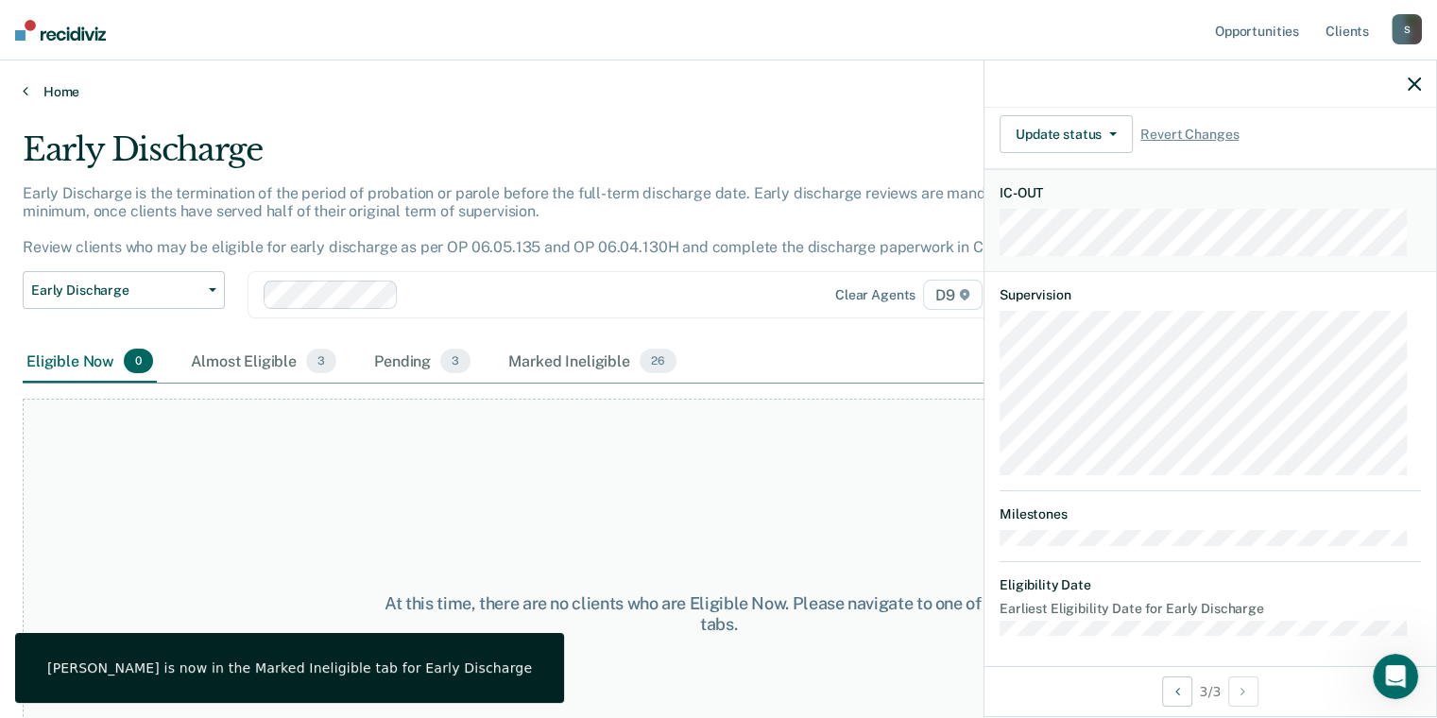
click at [61, 98] on link "Home" at bounding box center [719, 91] width 1392 height 17
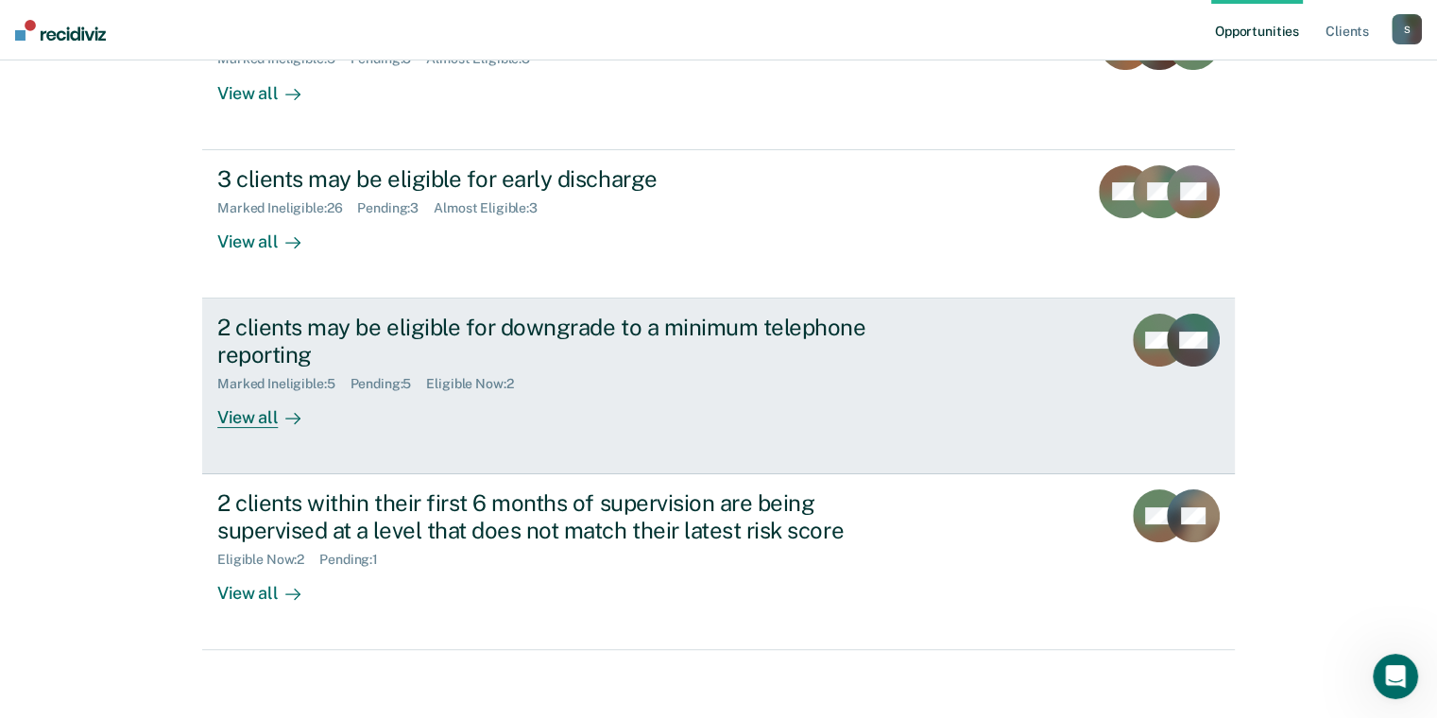
scroll to position [288, 0]
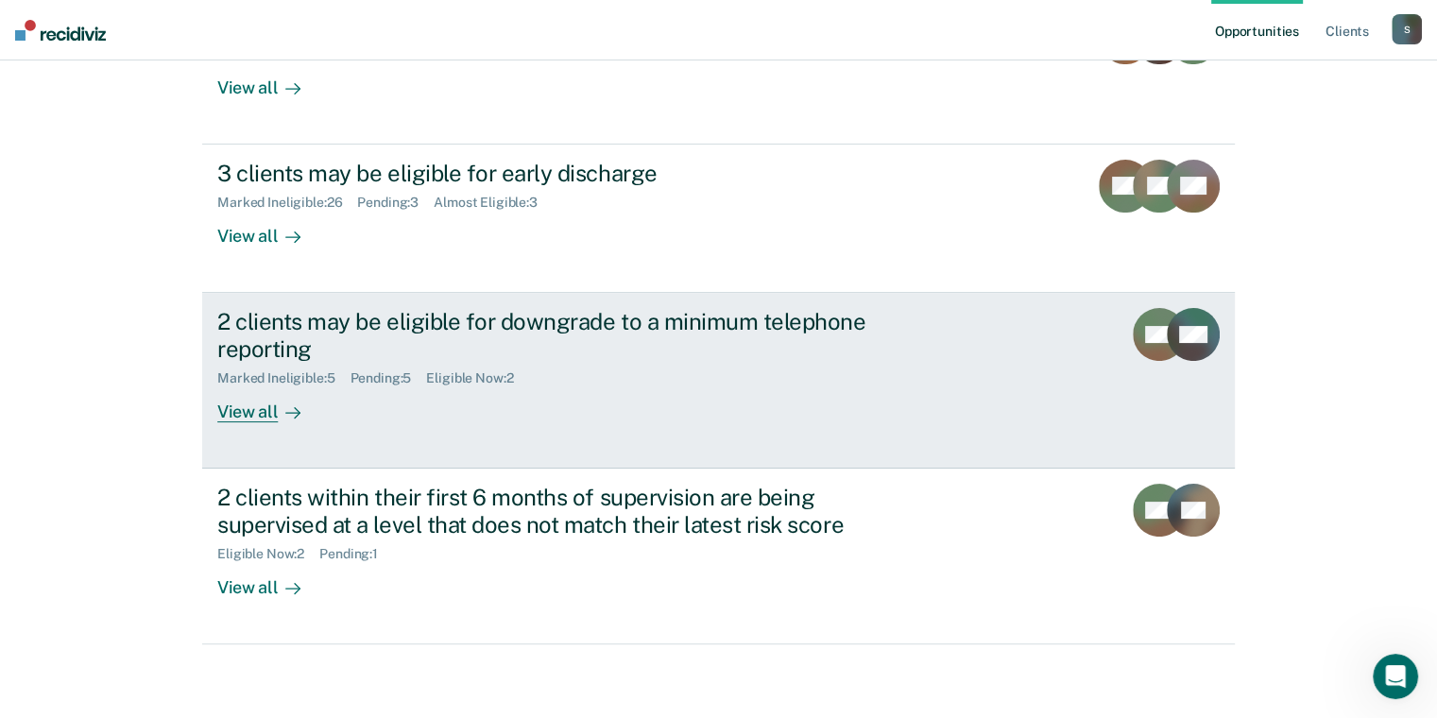
click at [628, 327] on div "2 clients may be eligible for downgrade to a minimum telephone reporting" at bounding box center [548, 335] width 663 height 55
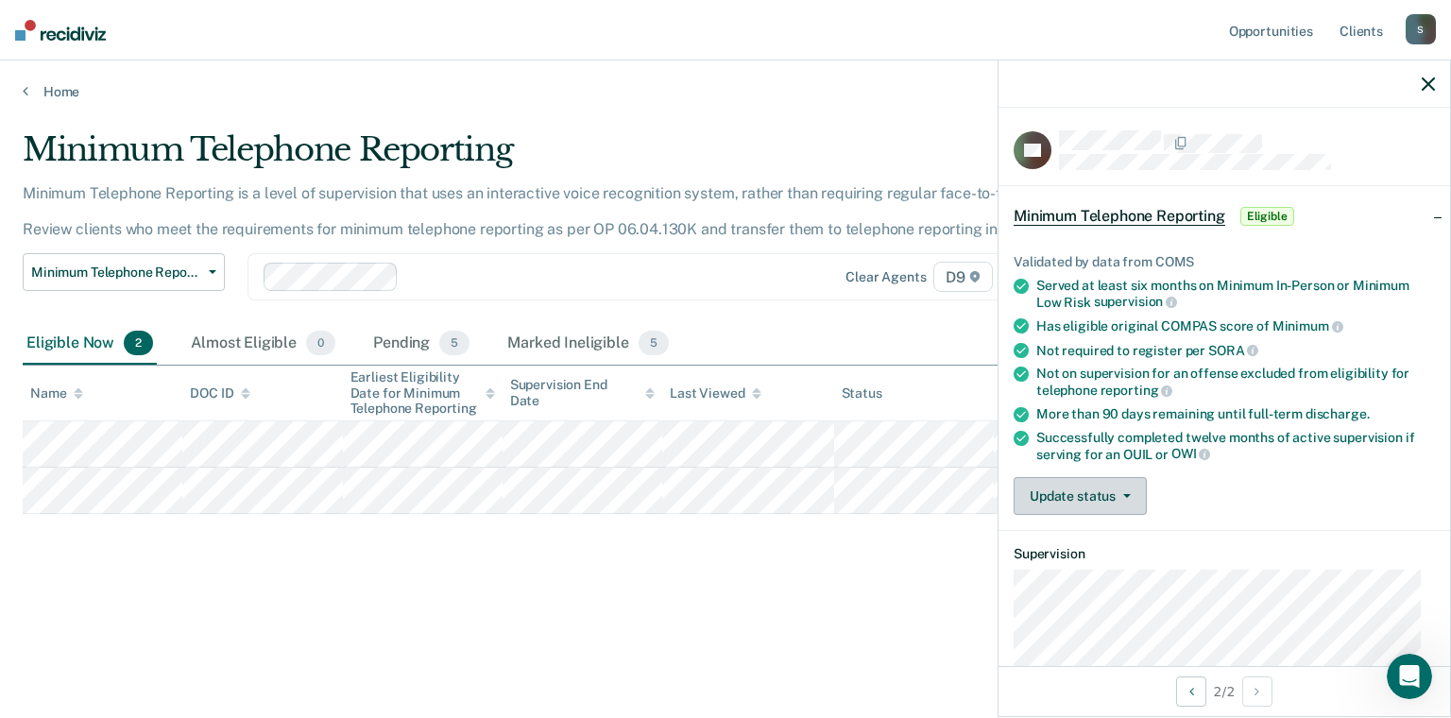
click at [1074, 506] on button "Update status" at bounding box center [1080, 496] width 133 height 38
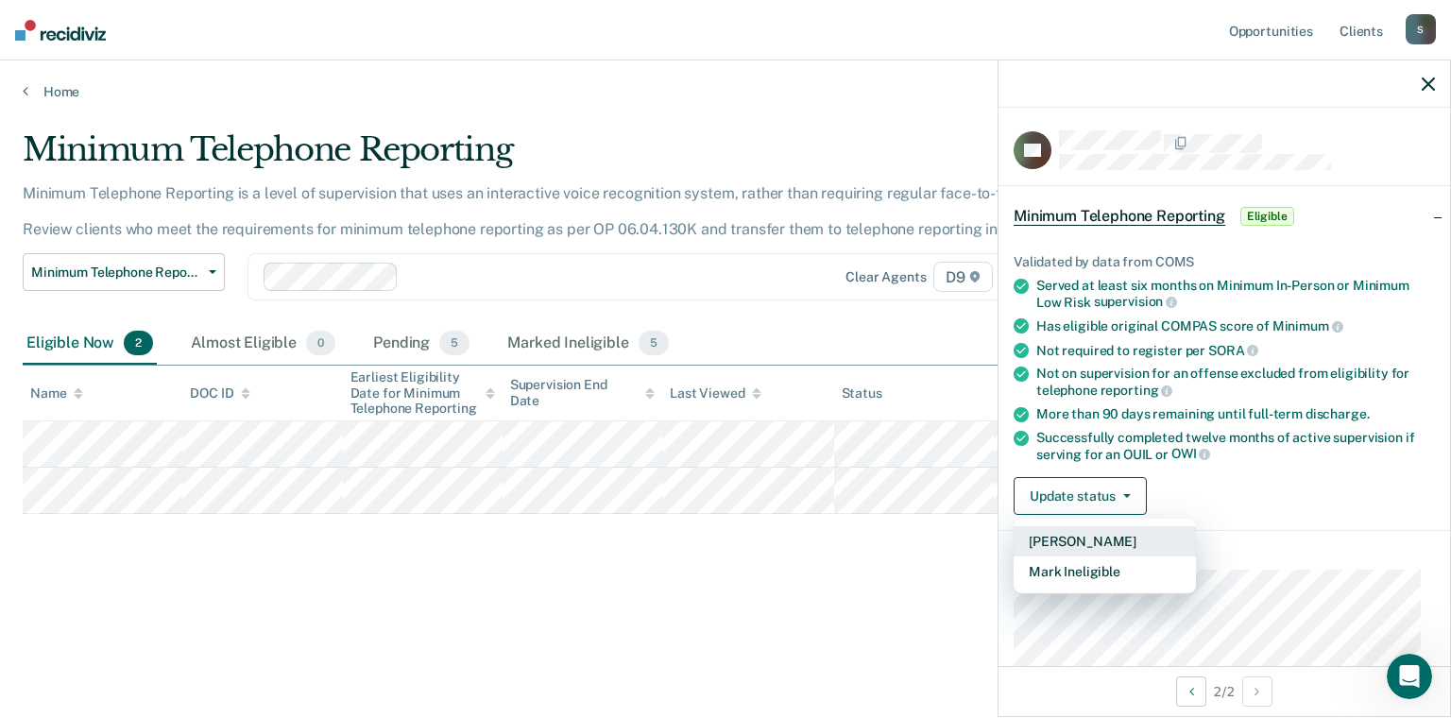
click at [1070, 536] on button "[PERSON_NAME]" at bounding box center [1105, 541] width 182 height 30
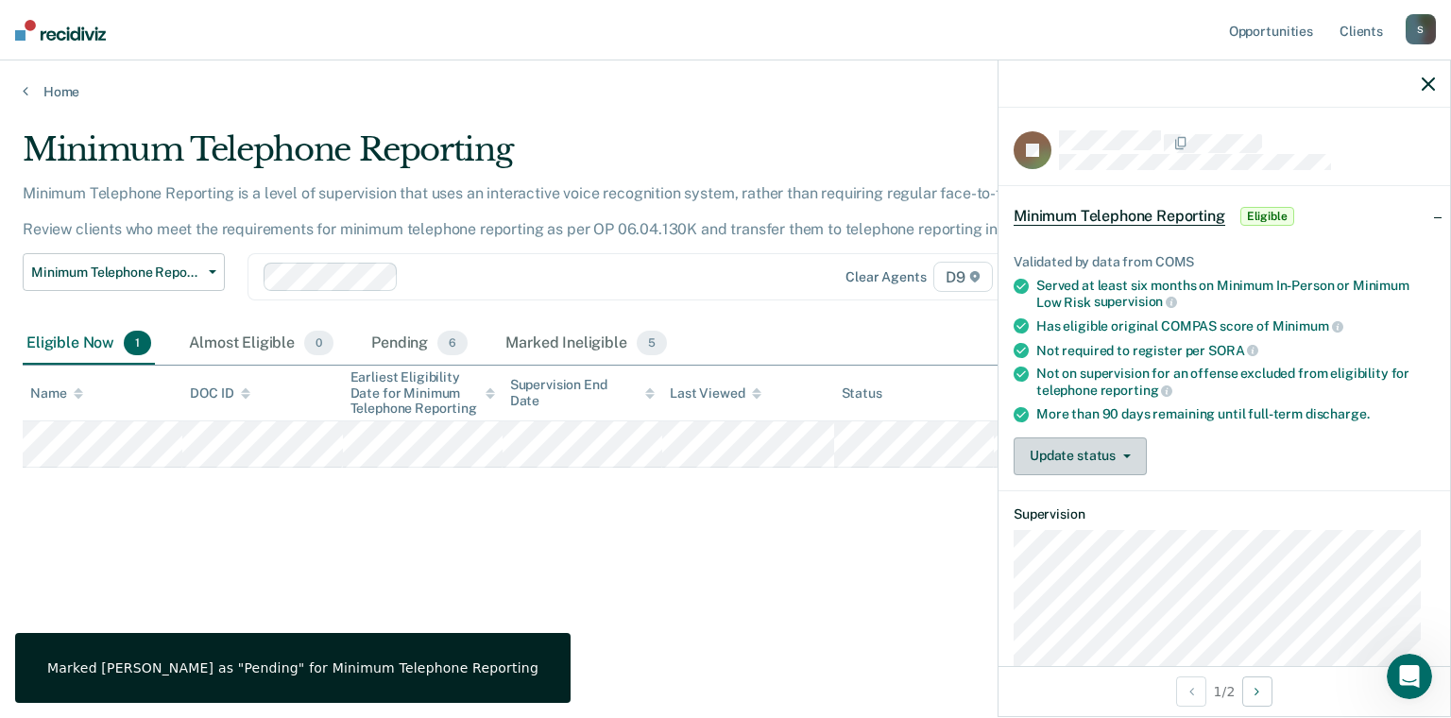
click at [1053, 450] on button "Update status" at bounding box center [1080, 456] width 133 height 38
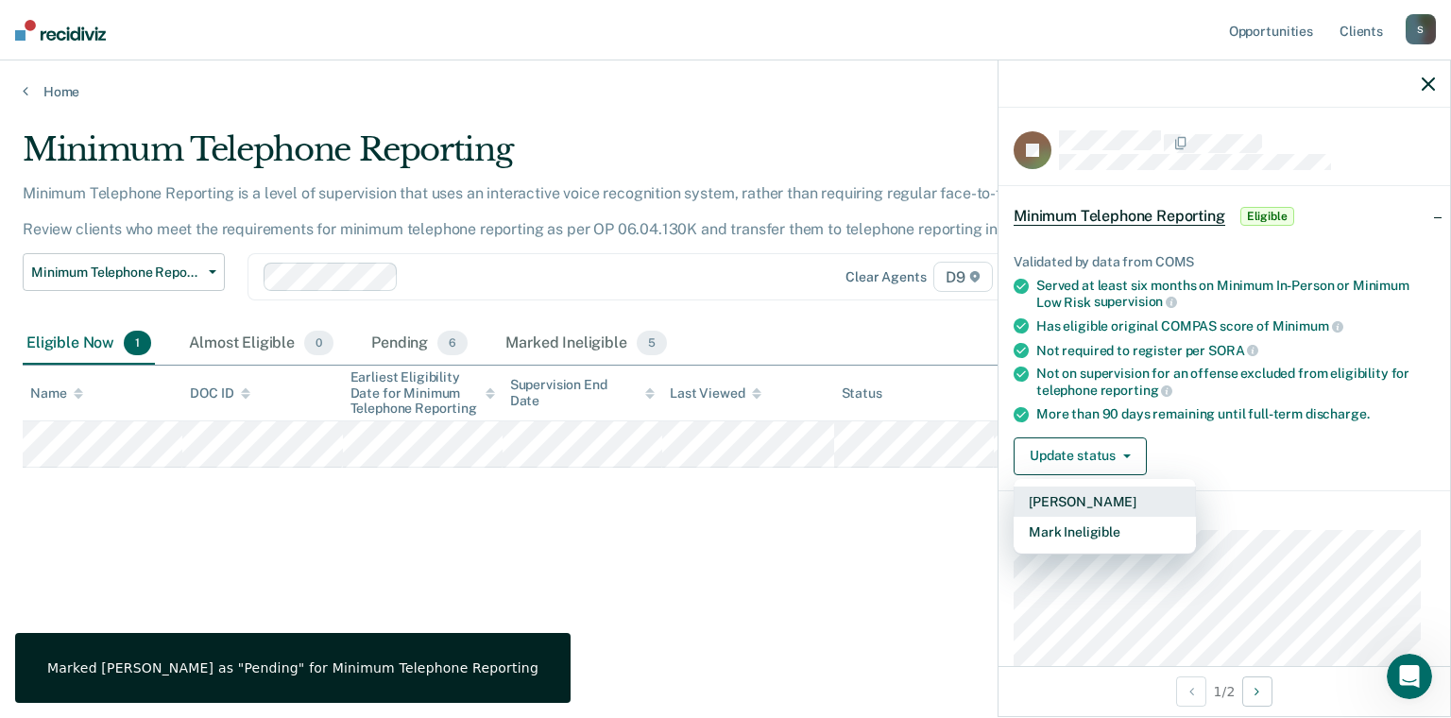
click at [1043, 490] on button "[PERSON_NAME]" at bounding box center [1105, 502] width 182 height 30
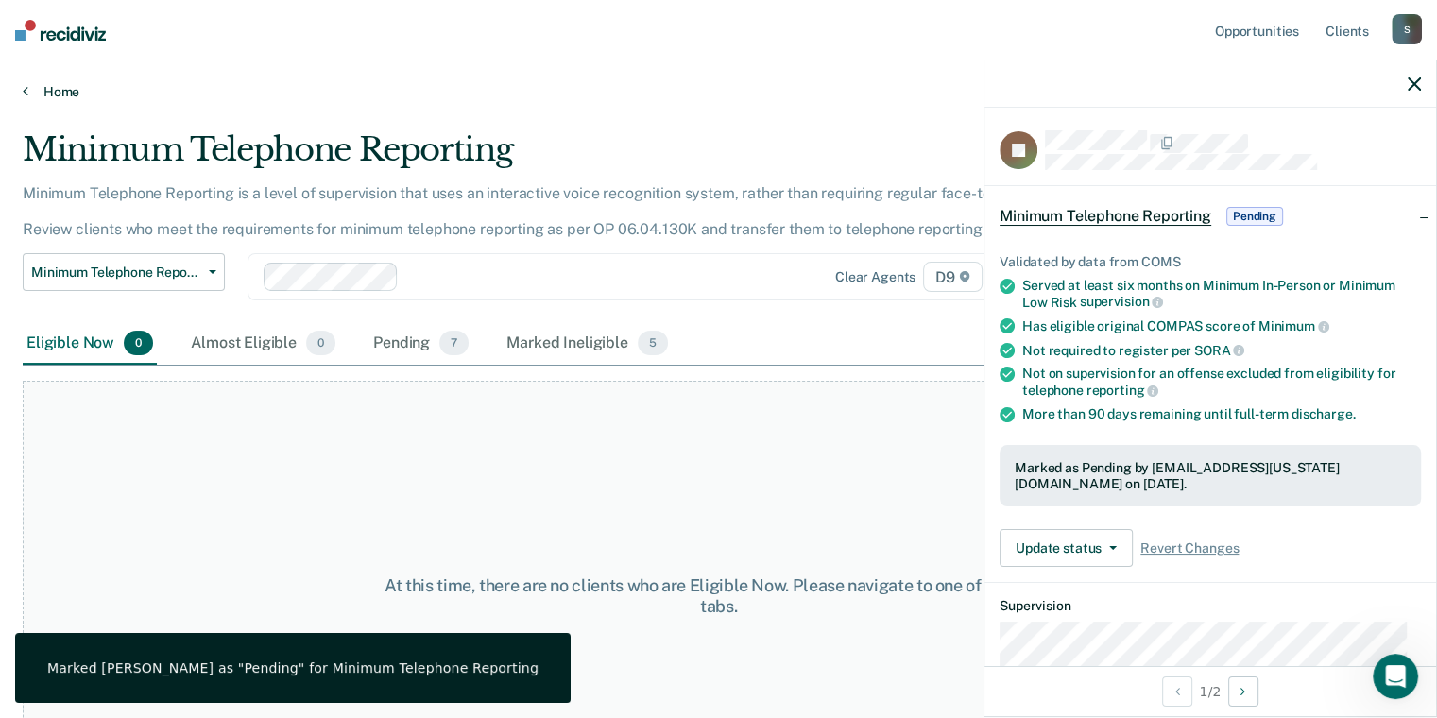
click at [76, 94] on link "Home" at bounding box center [719, 91] width 1392 height 17
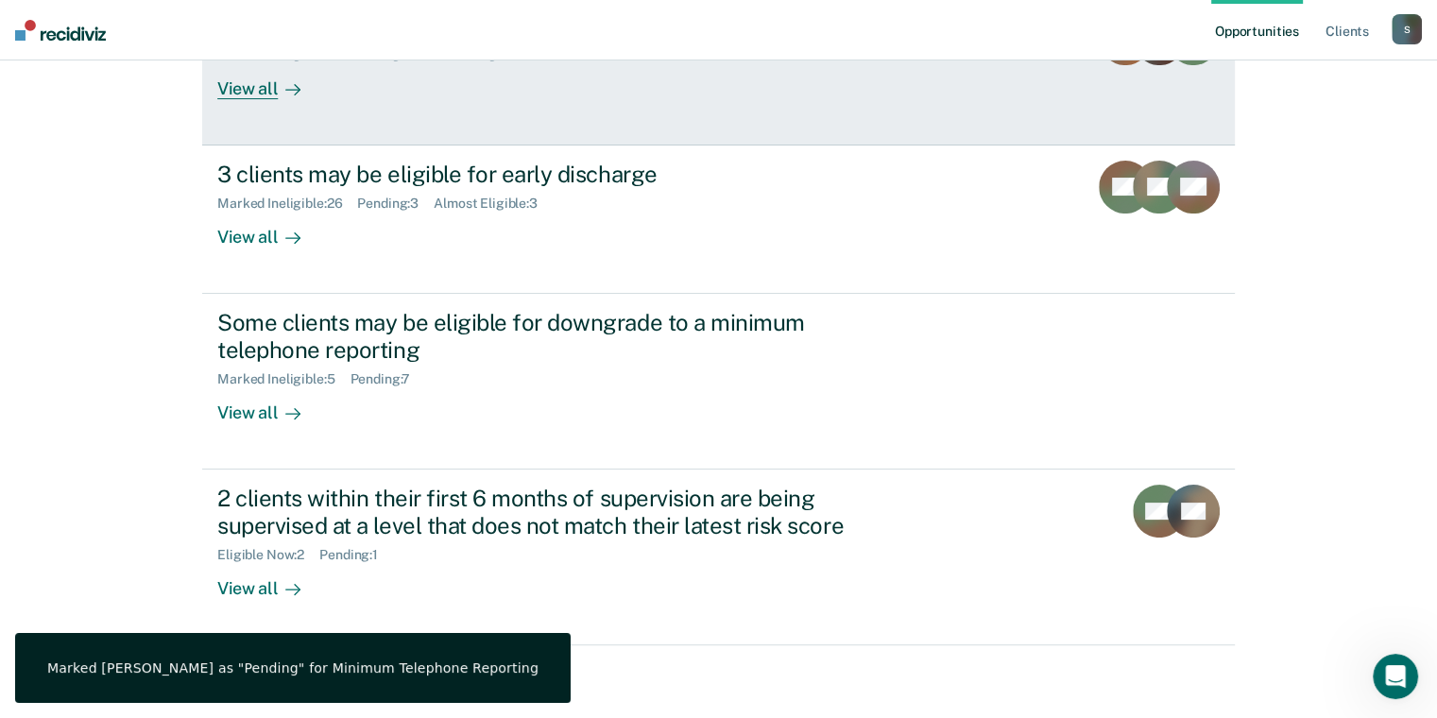
scroll to position [288, 0]
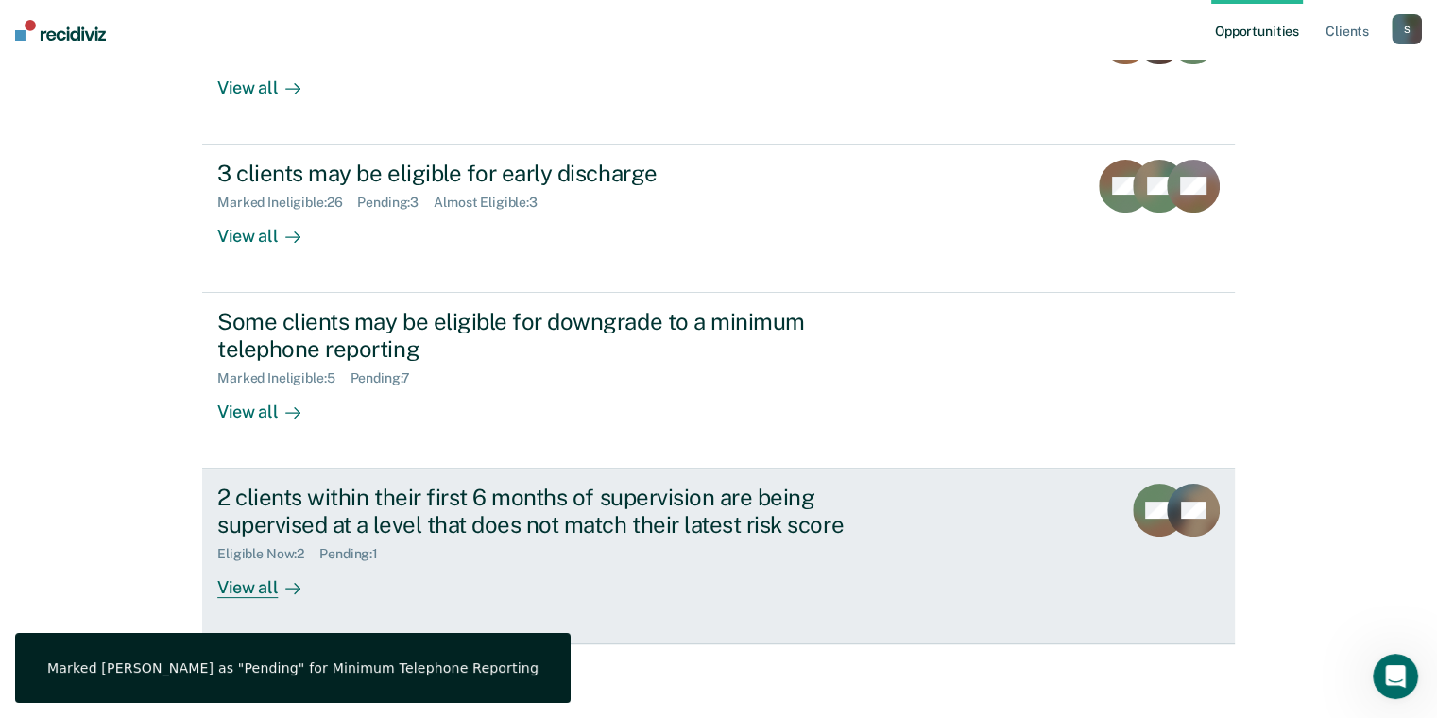
click at [720, 493] on div "2 clients within their first 6 months of supervision are being supervised at a …" at bounding box center [548, 511] width 663 height 55
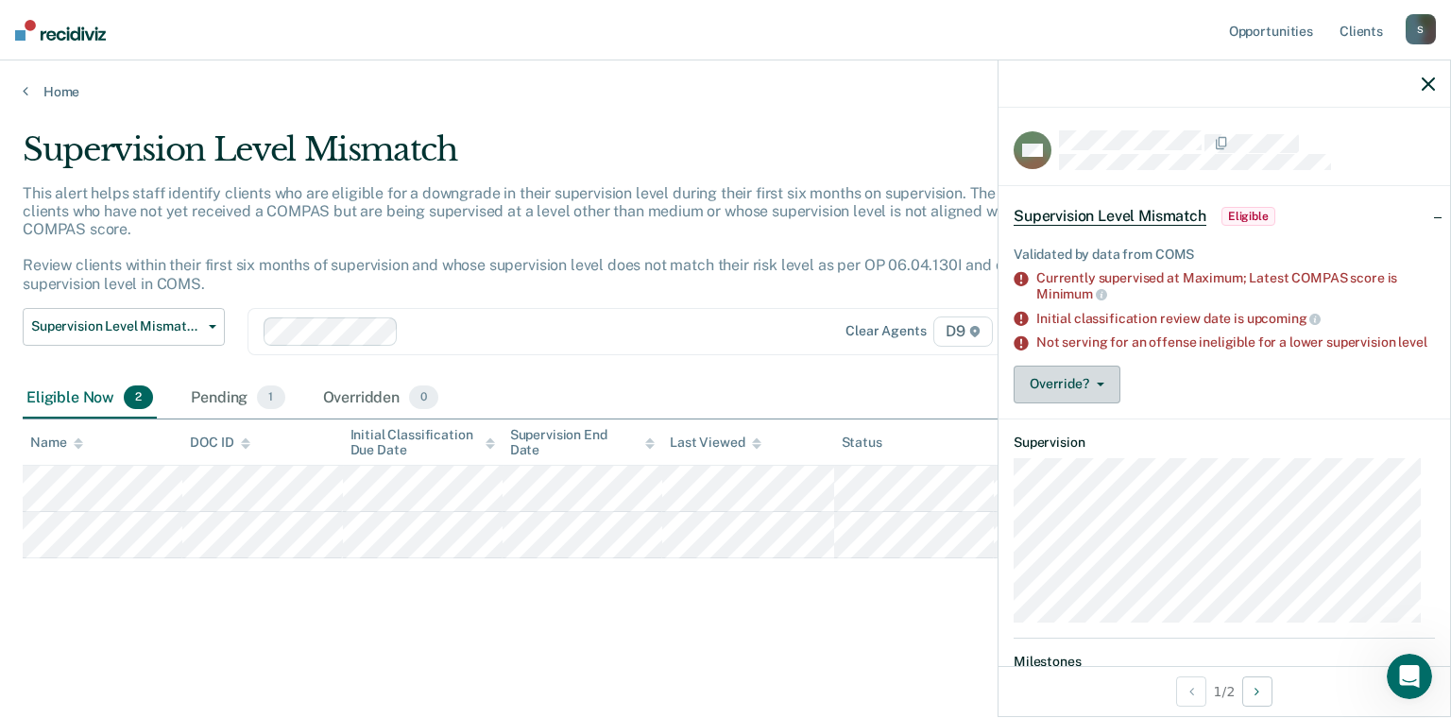
click at [1104, 397] on button "Override?" at bounding box center [1067, 385] width 107 height 38
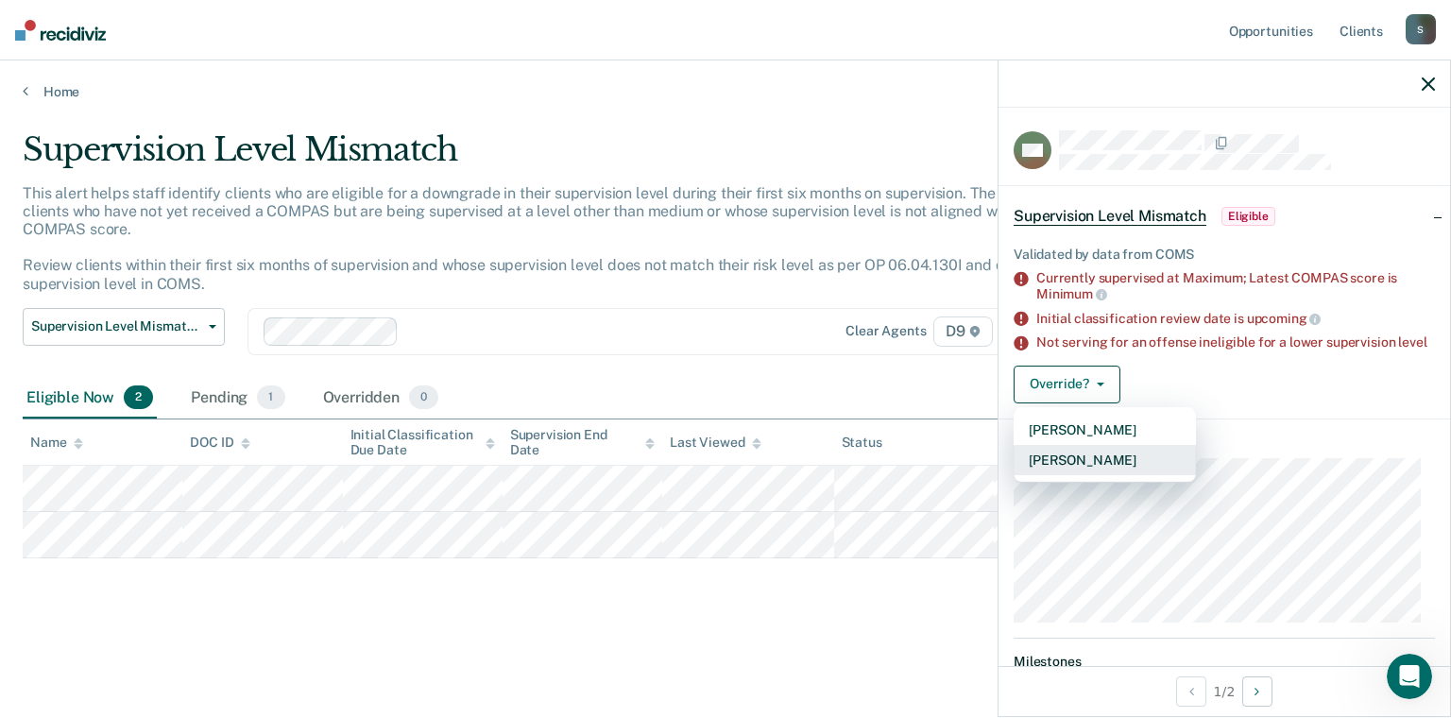
click at [1060, 471] on button "[PERSON_NAME]" at bounding box center [1105, 460] width 182 height 30
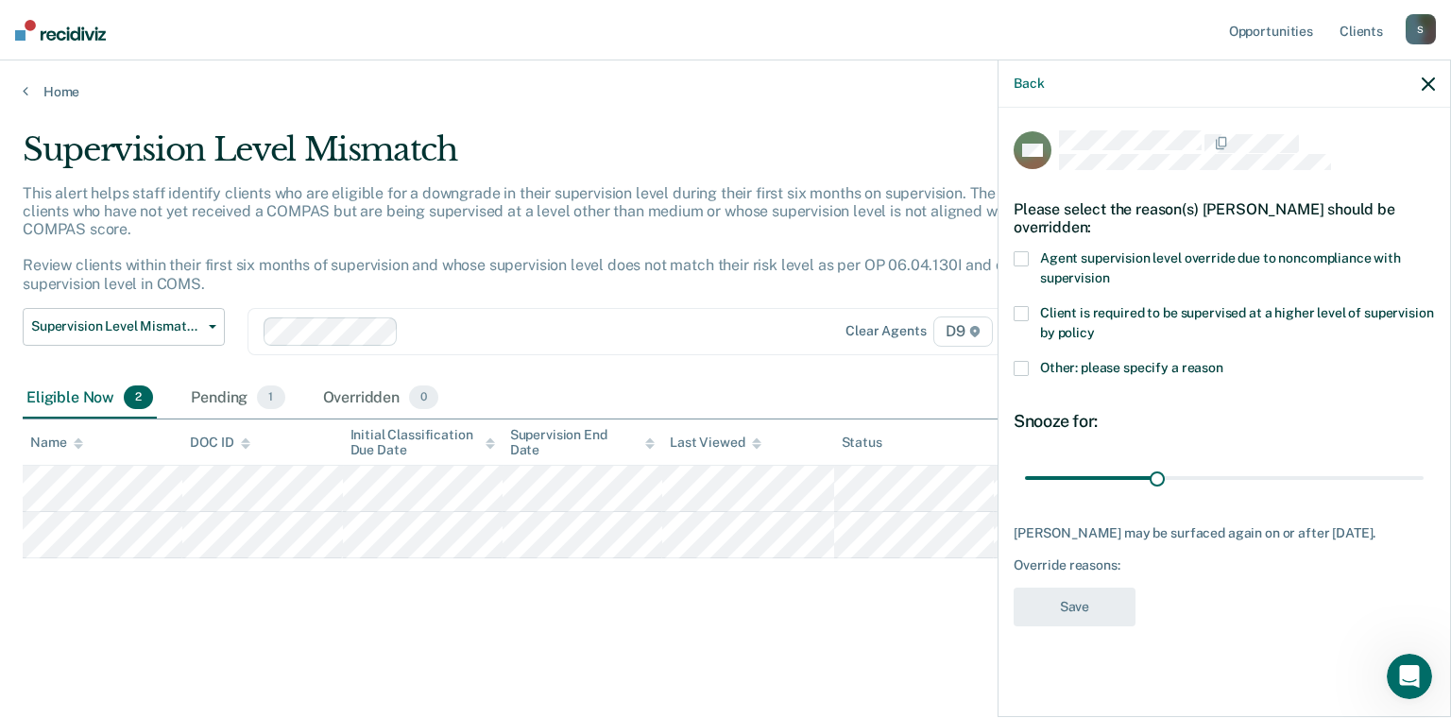
click at [1016, 264] on span at bounding box center [1021, 258] width 15 height 15
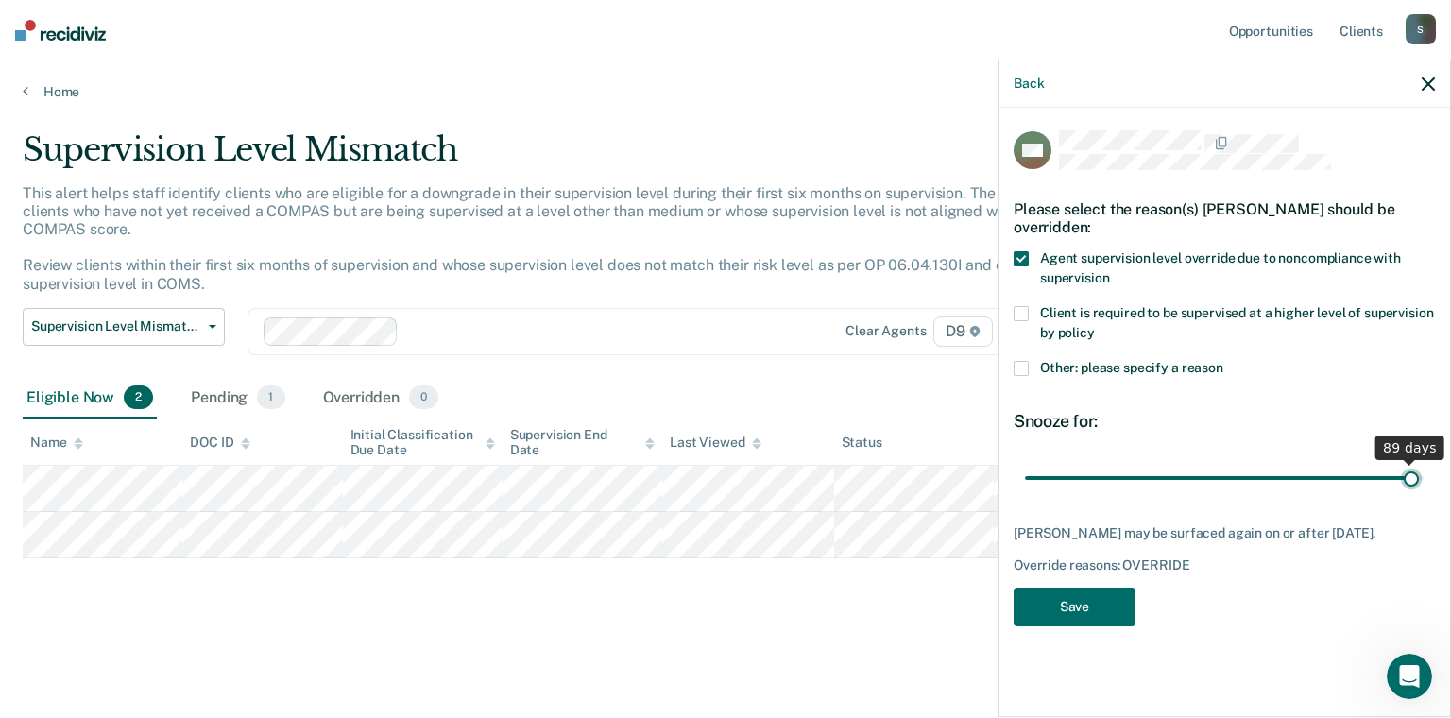
click at [1413, 476] on input "range" at bounding box center [1224, 478] width 399 height 33
drag, startPoint x: 1413, startPoint y: 471, endPoint x: 1431, endPoint y: 469, distance: 18.2
type input "90"
click at [1424, 469] on input "range" at bounding box center [1224, 478] width 399 height 33
click at [1032, 368] on label "Other: please specify a reason" at bounding box center [1224, 371] width 421 height 20
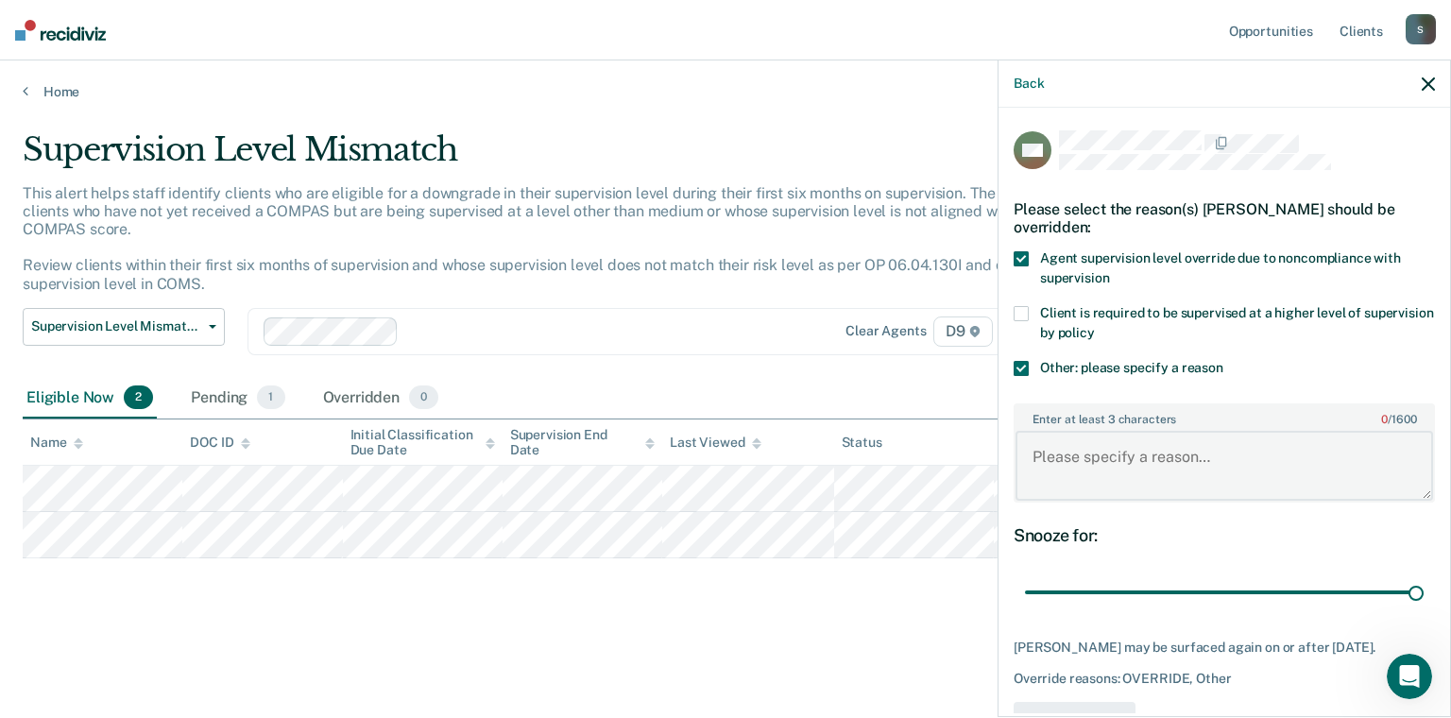
click at [1088, 461] on textarea "Enter at least 3 characters 0 / 1600" at bounding box center [1225, 466] width 418 height 70
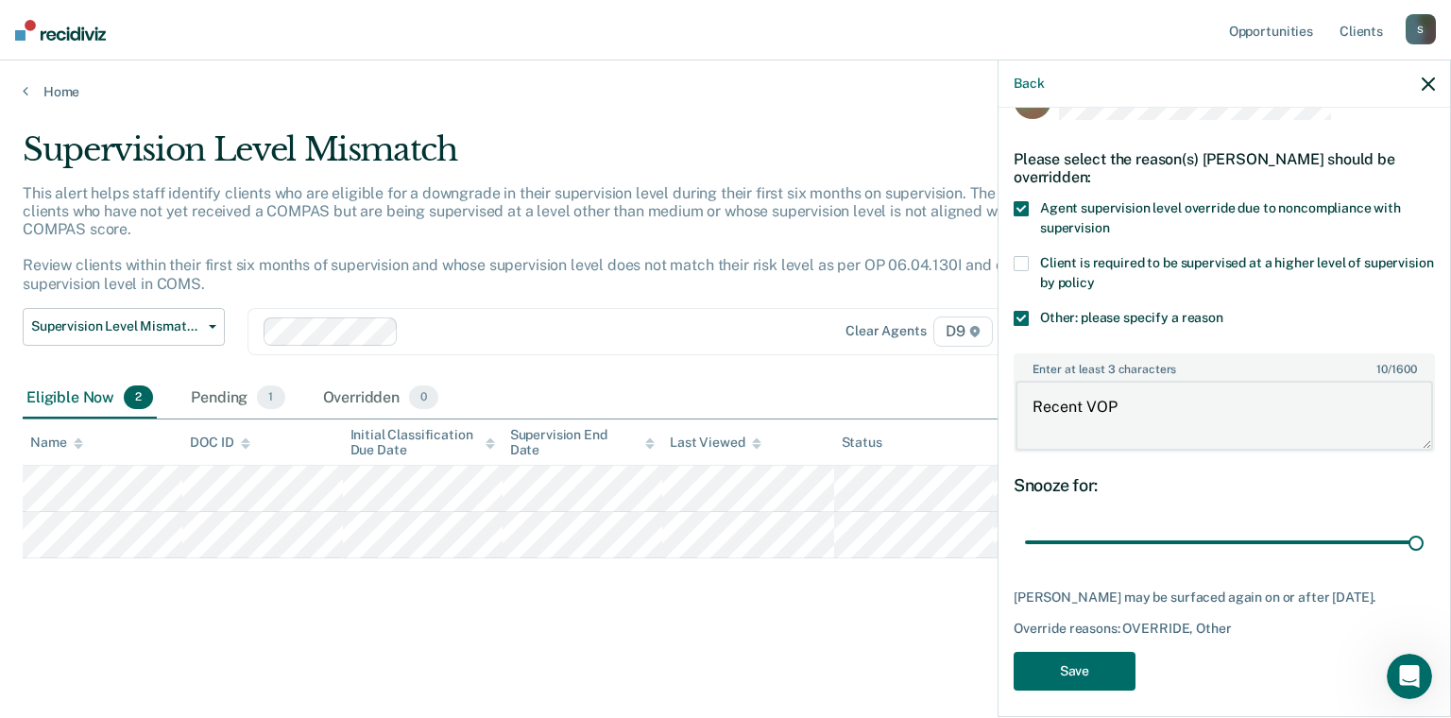
scroll to position [73, 0]
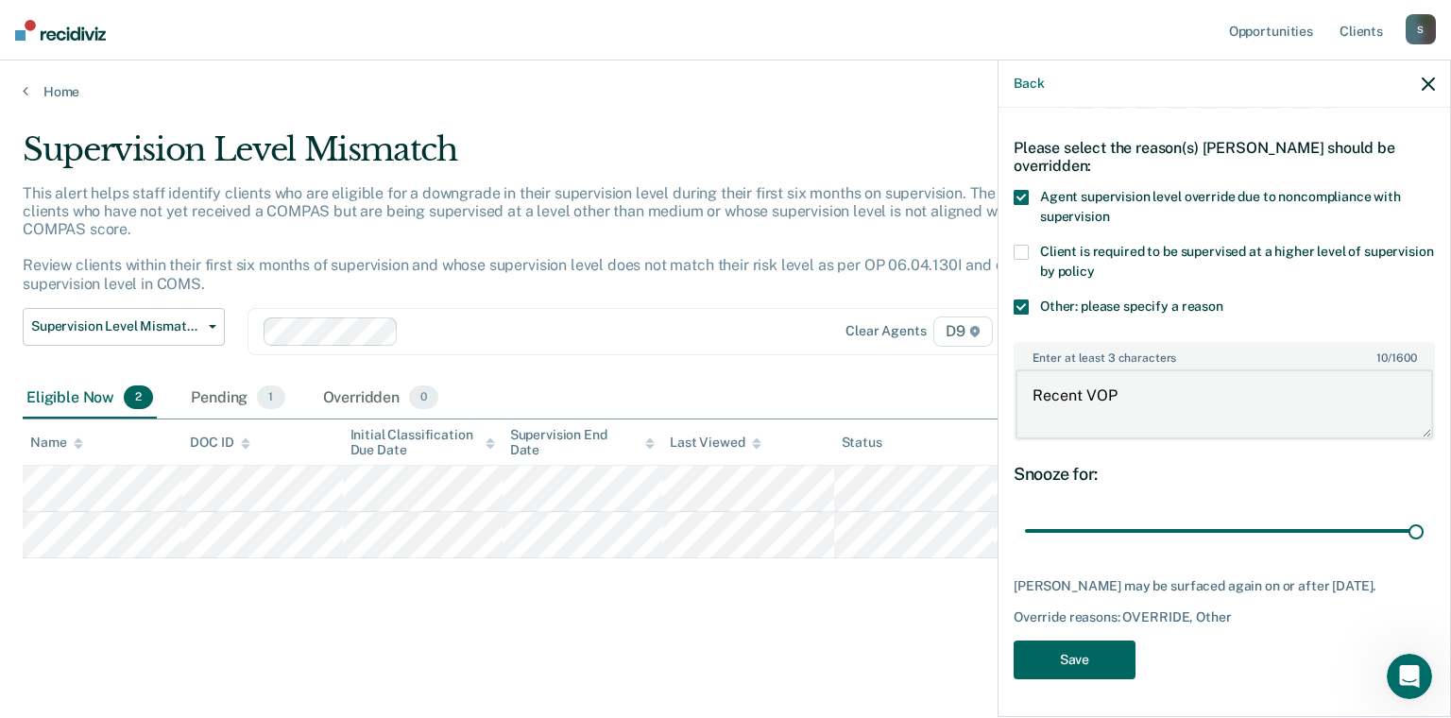
type textarea "Recent VOP"
click at [1086, 659] on button "Save" at bounding box center [1075, 660] width 122 height 39
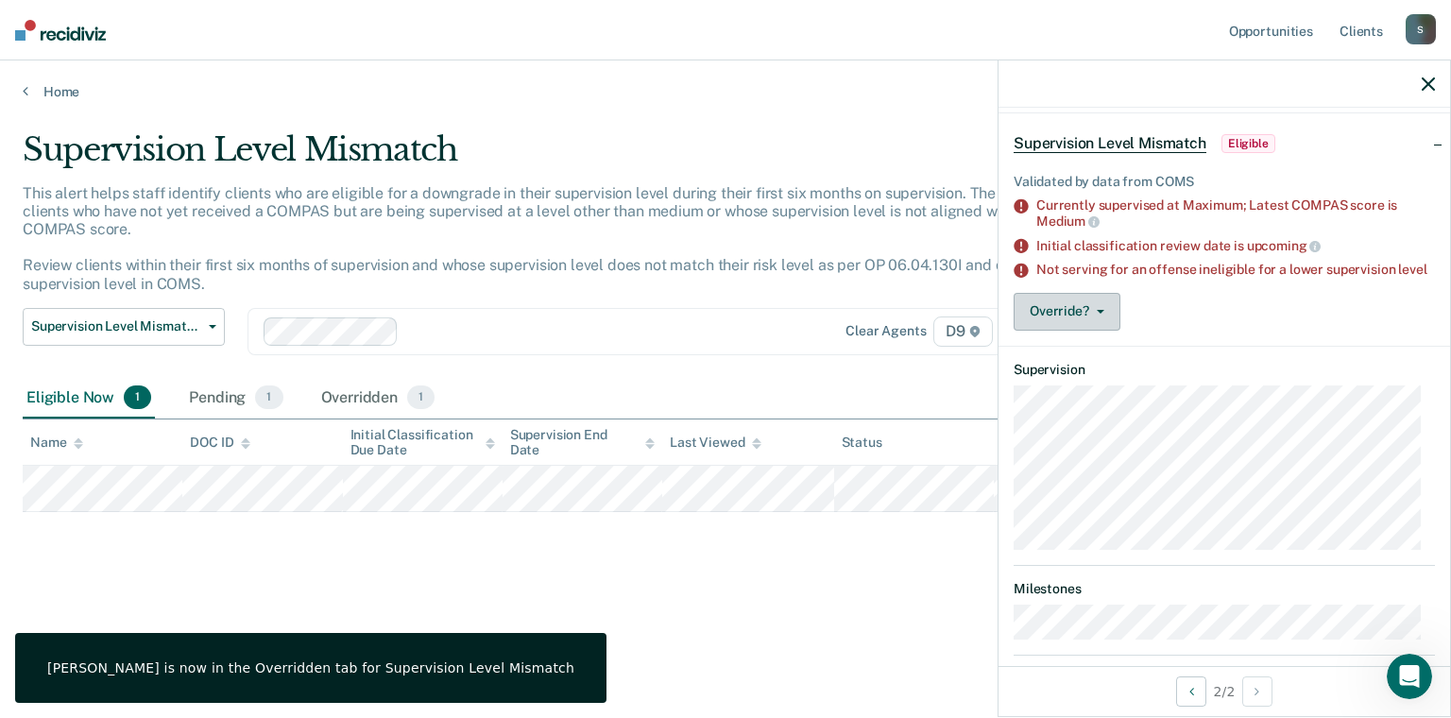
click at [1099, 316] on button "Override?" at bounding box center [1067, 312] width 107 height 38
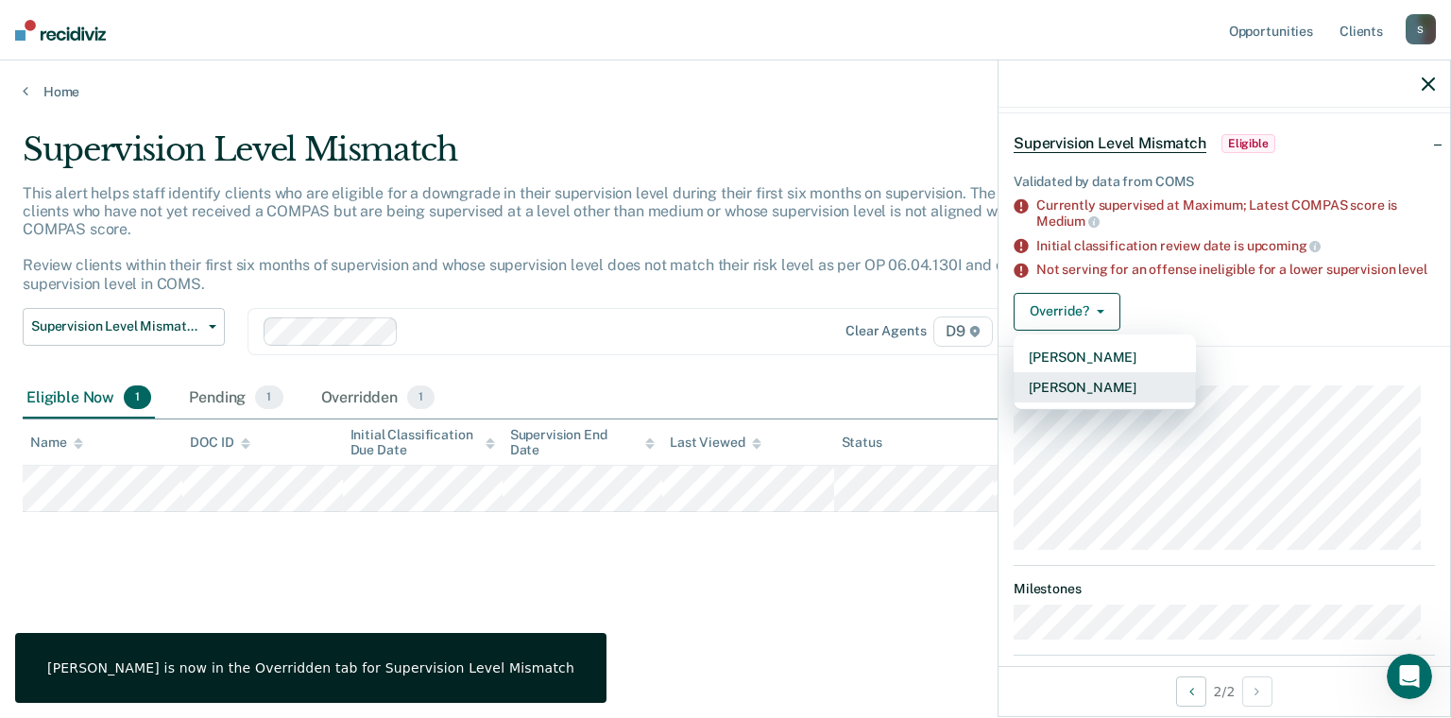
click at [1085, 399] on button "[PERSON_NAME]" at bounding box center [1105, 387] width 182 height 30
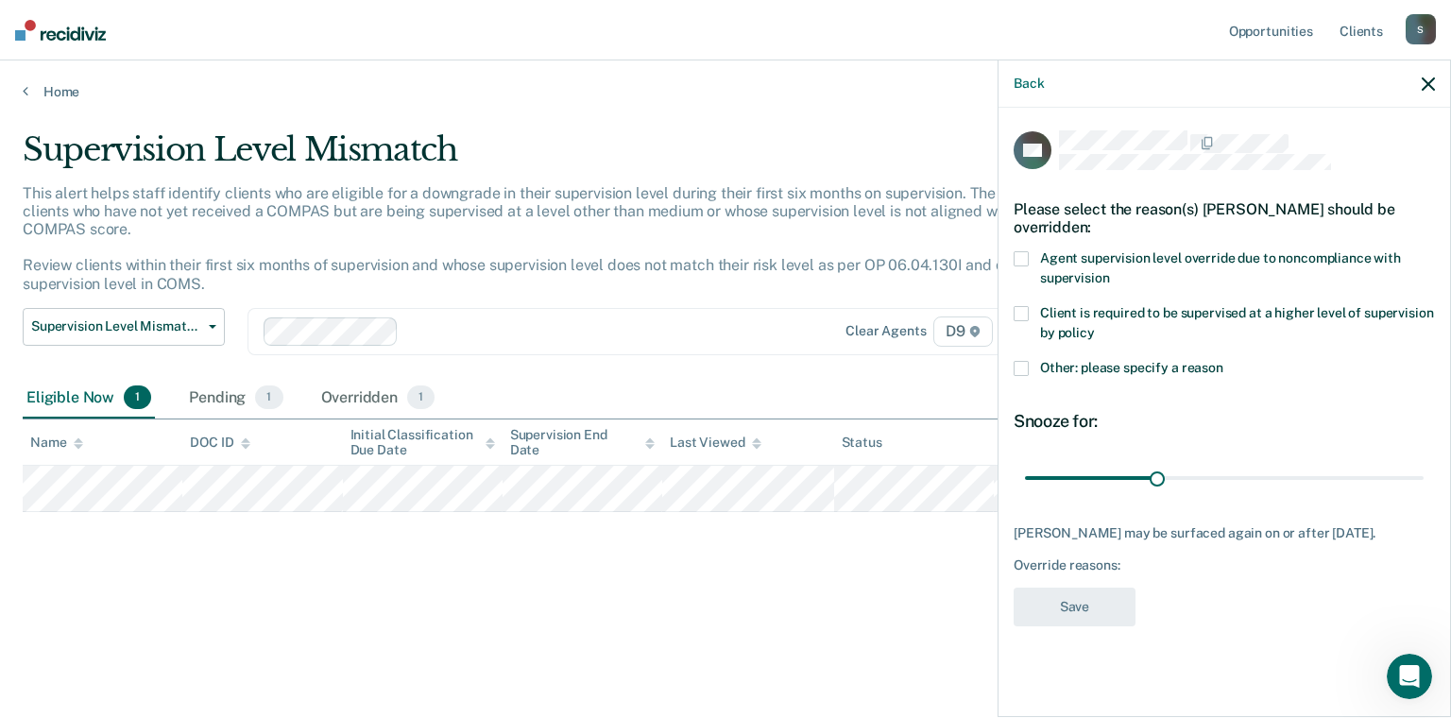
click at [1018, 254] on span at bounding box center [1021, 258] width 15 height 15
click at [1031, 374] on label "Other: please specify a reason" at bounding box center [1224, 371] width 421 height 20
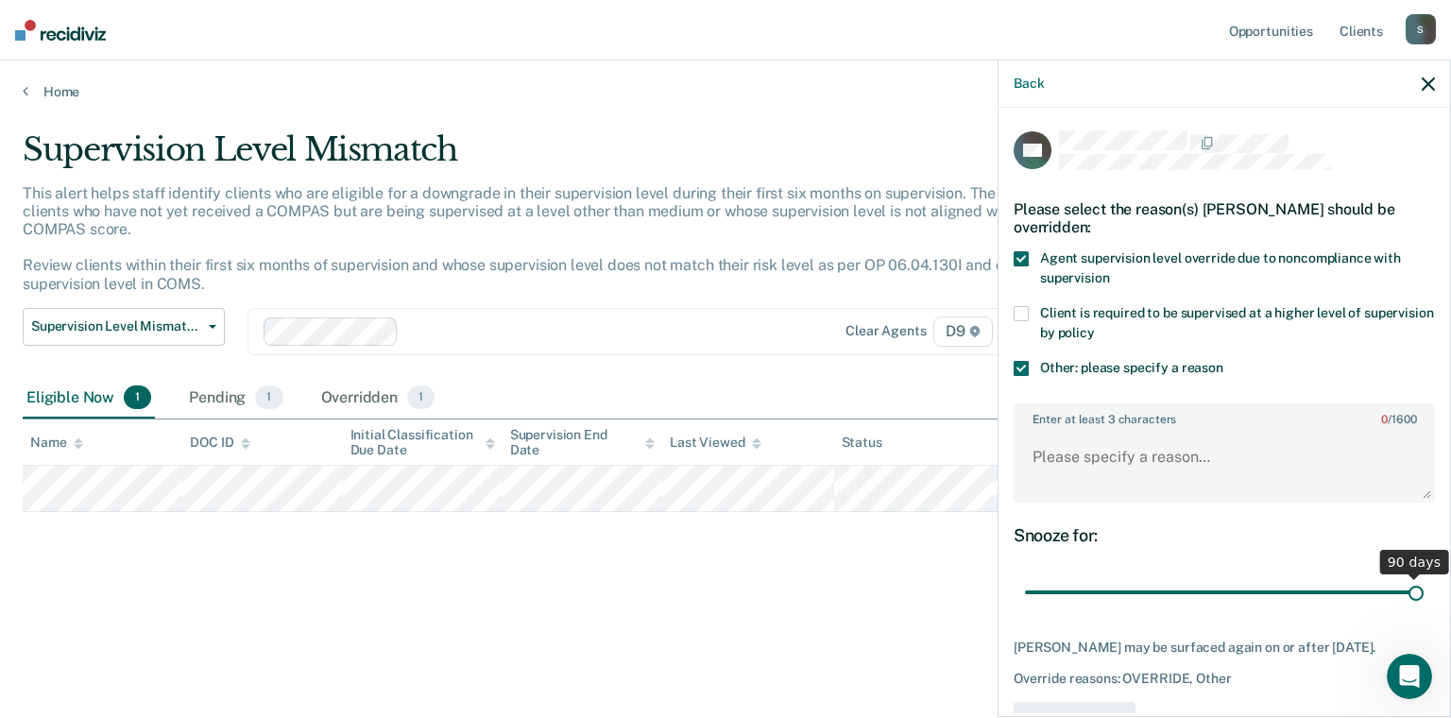
type input "90"
click at [1404, 588] on input "range" at bounding box center [1224, 592] width 399 height 33
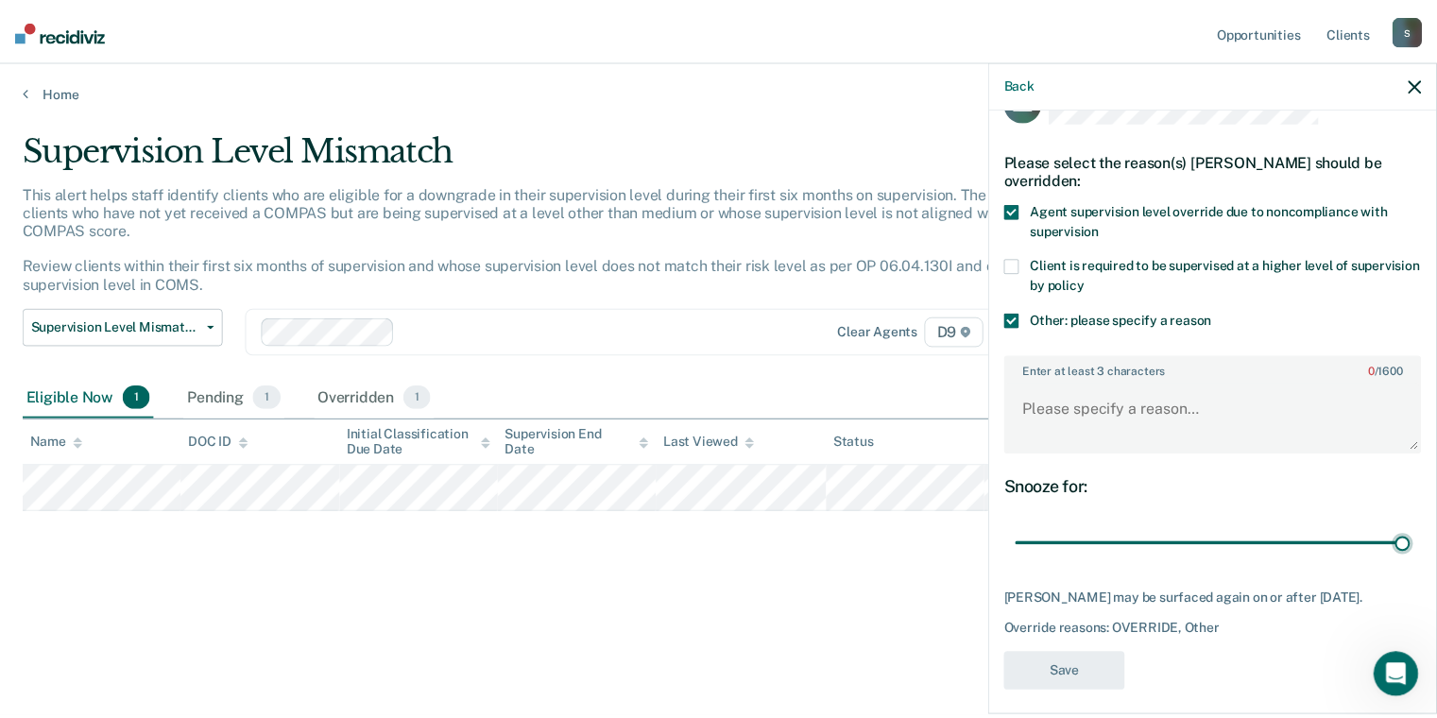
scroll to position [73, 0]
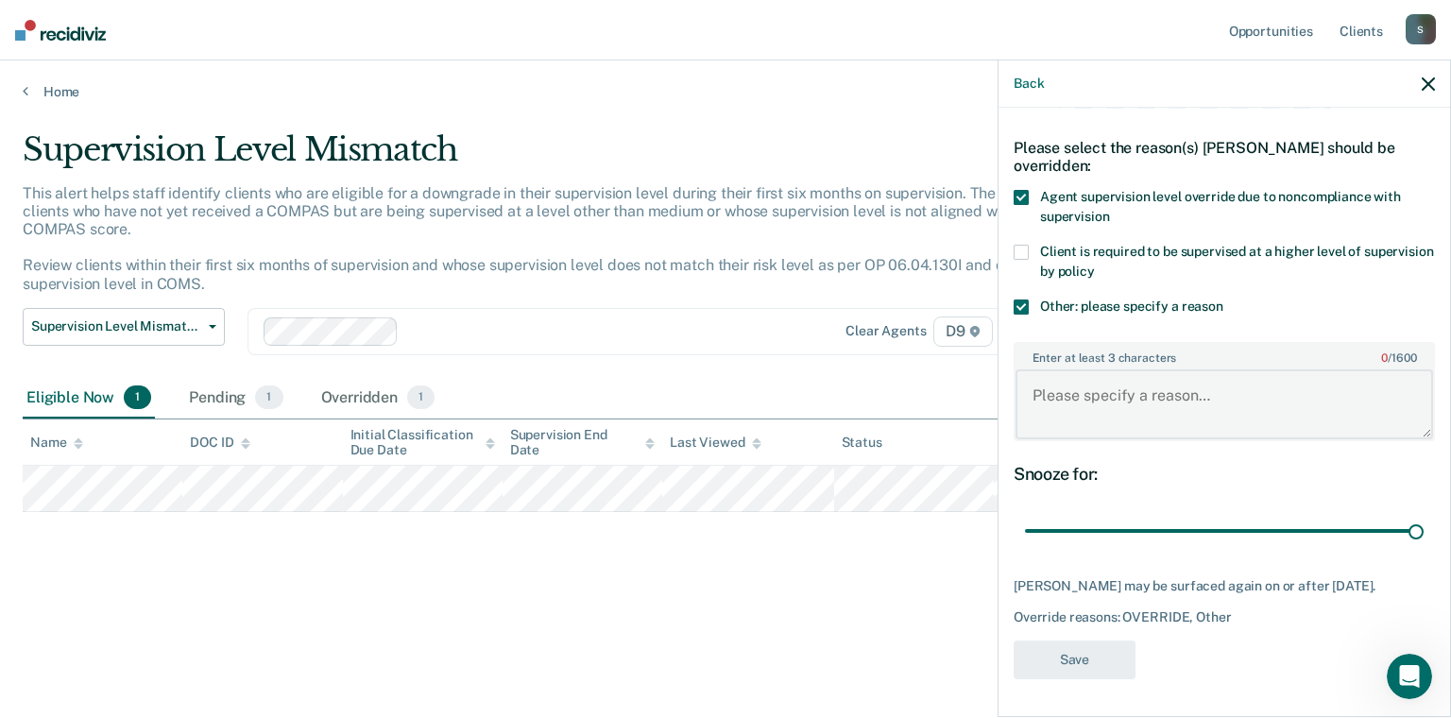
click at [1091, 397] on textarea "Enter at least 3 characters 0 / 1600" at bounding box center [1225, 404] width 418 height 70
type textarea "Recent VOP"
click at [1067, 655] on button "Save" at bounding box center [1075, 660] width 122 height 39
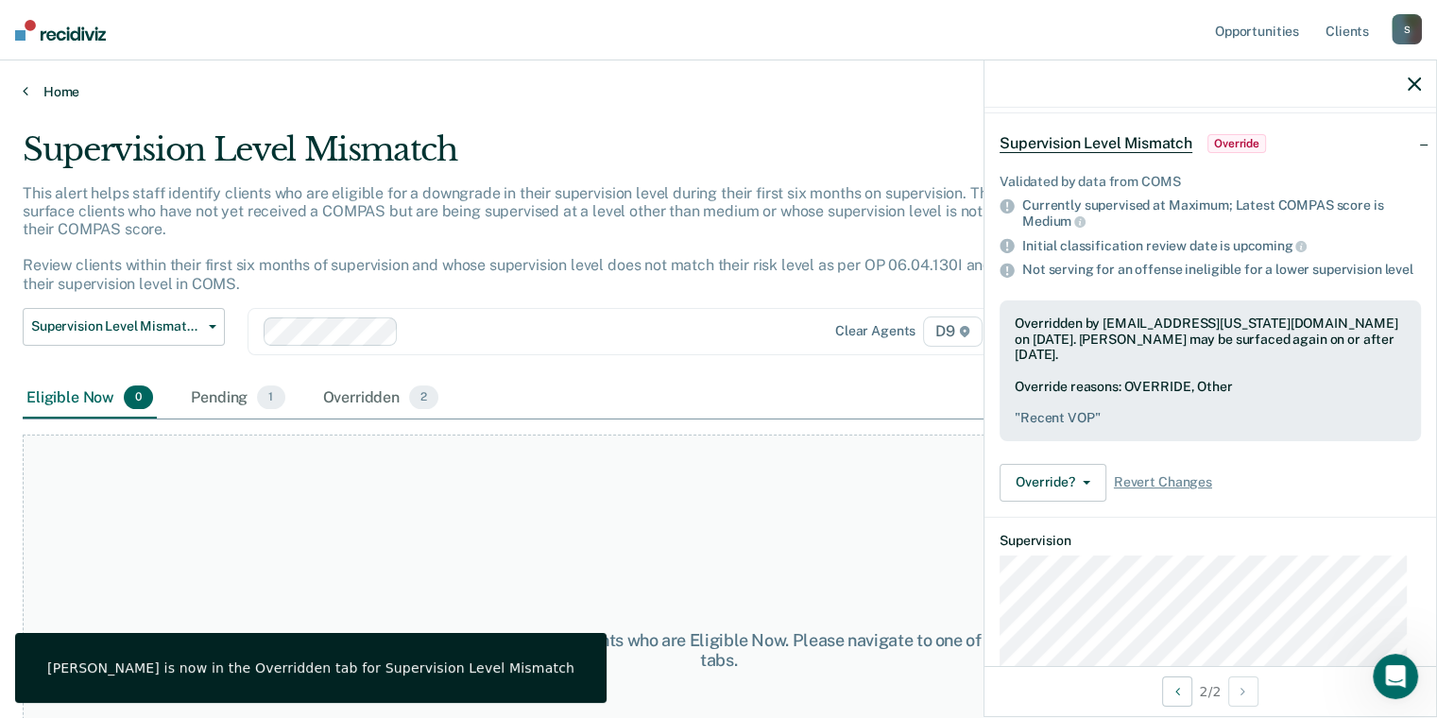
click at [66, 84] on link "Home" at bounding box center [719, 91] width 1392 height 17
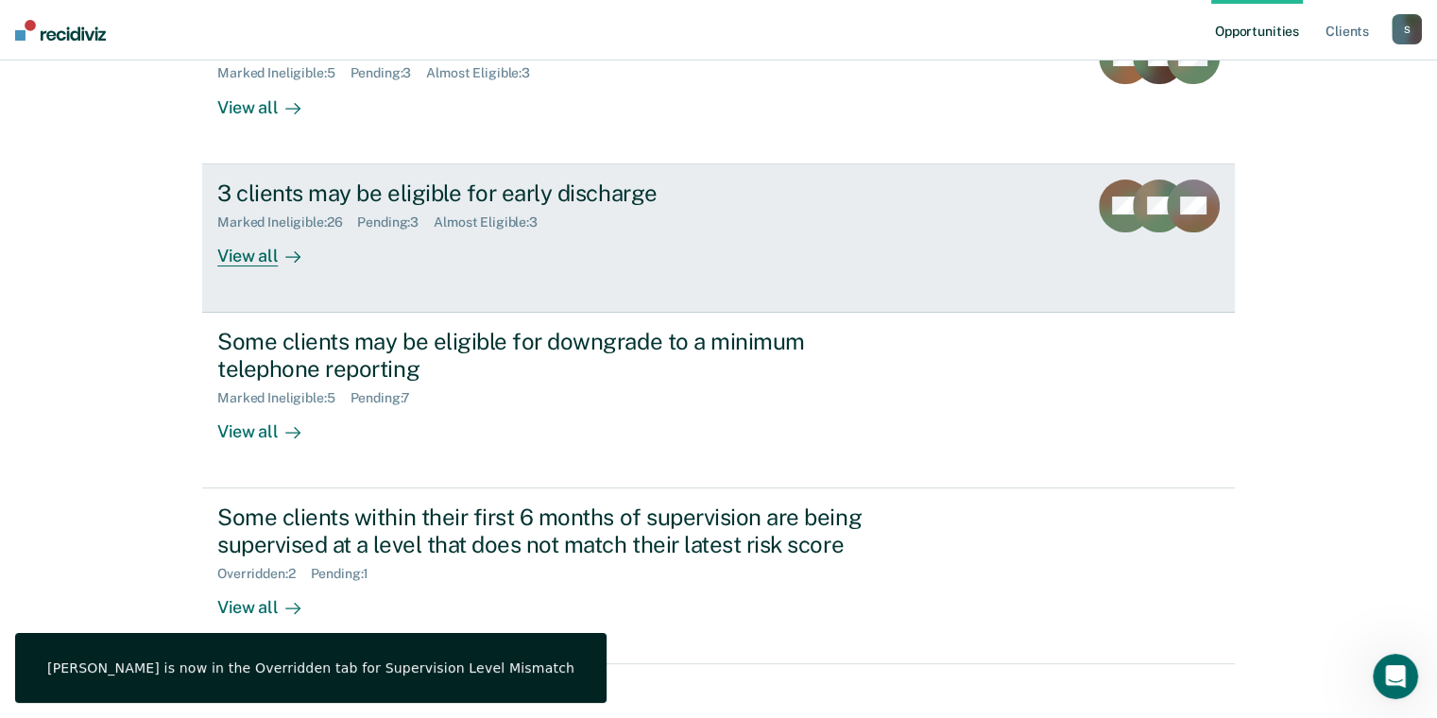
scroll to position [288, 0]
